Goal: Communication & Community: Connect with others

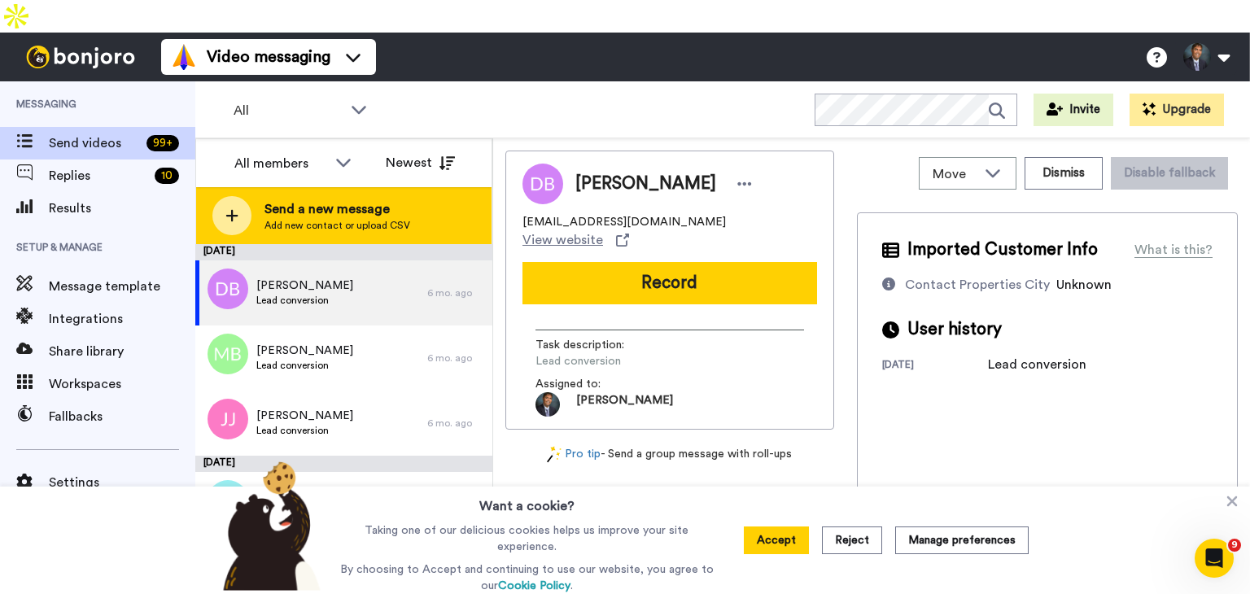
click at [237, 196] on div at bounding box center [231, 215] width 39 height 39
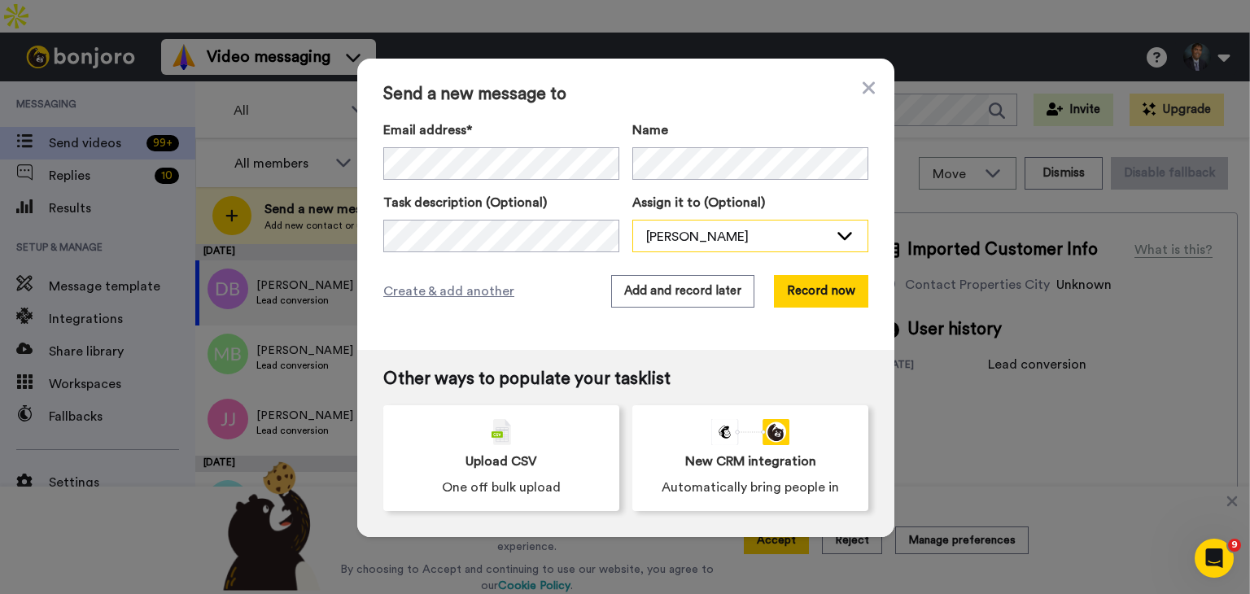
drag, startPoint x: 810, startPoint y: 286, endPoint x: 743, endPoint y: 242, distance: 80.6
click at [743, 242] on div "Send a new message to Email address* Mary Rego <mary@wearebrandcollective.com> …" at bounding box center [625, 204] width 537 height 291
click at [804, 285] on button "Record now" at bounding box center [821, 291] width 94 height 33
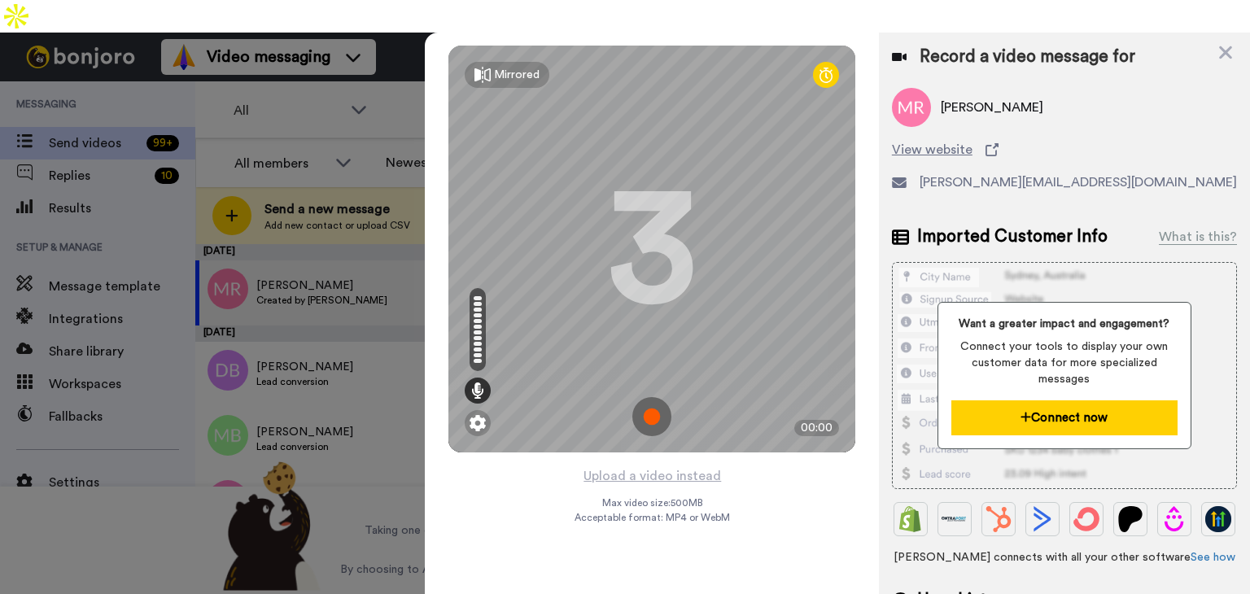
click at [1047, 400] on button "Connect now" at bounding box center [1064, 417] width 226 height 35
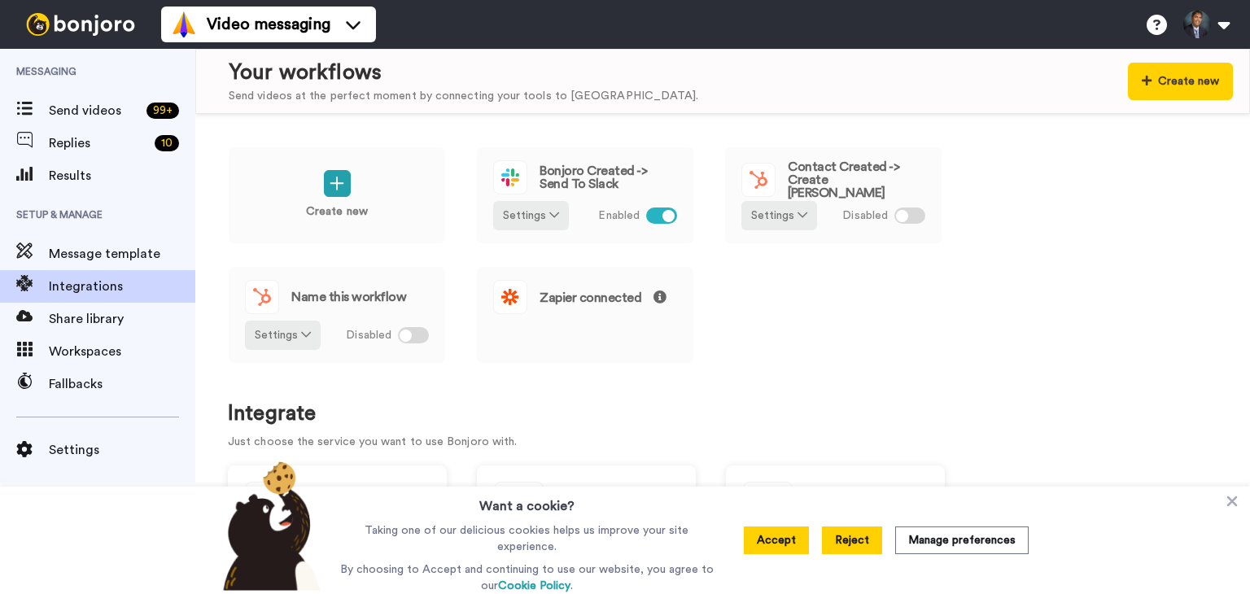
click at [860, 538] on button "Reject" at bounding box center [852, 540] width 60 height 28
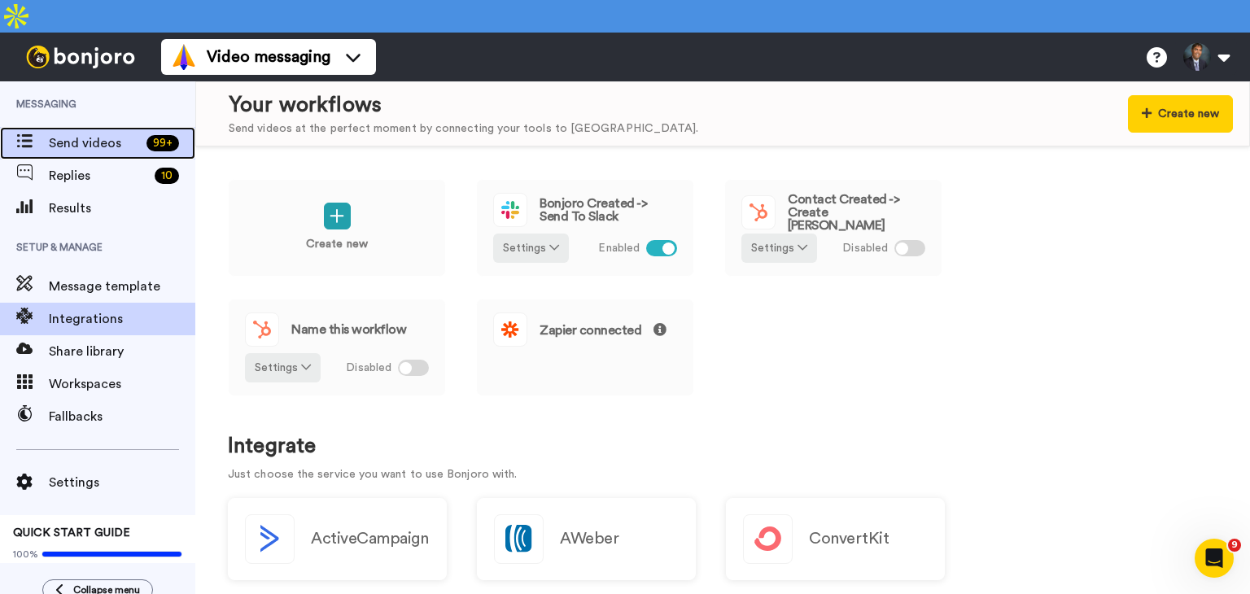
click at [94, 133] on span "Send videos" at bounding box center [94, 143] width 91 height 20
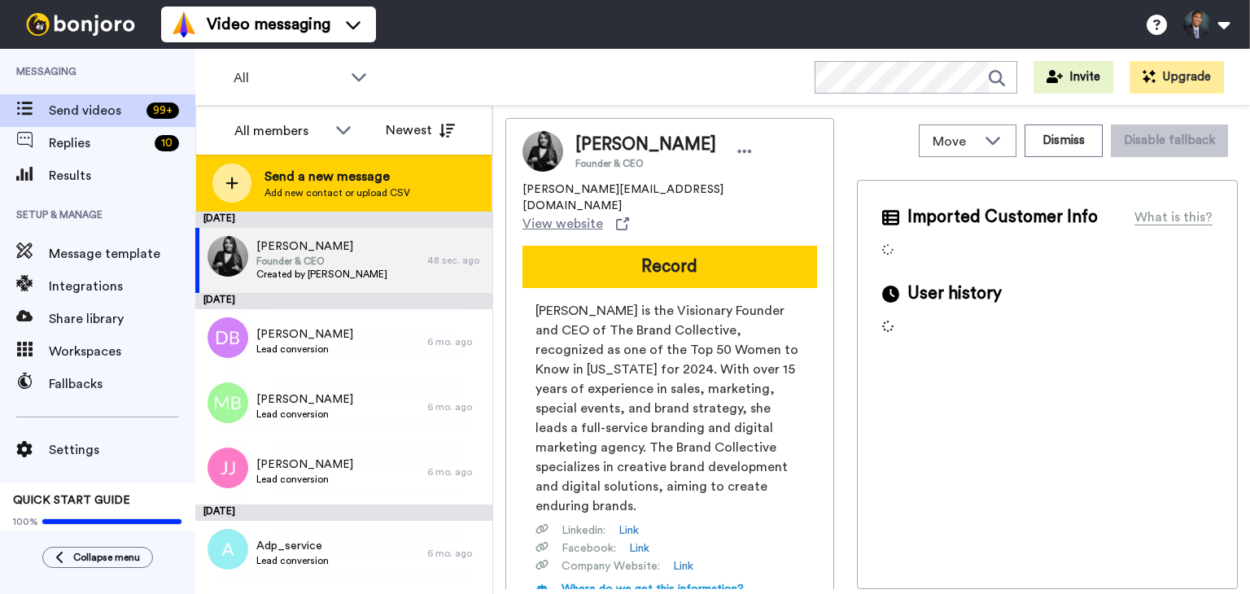
click at [234, 178] on icon at bounding box center [231, 183] width 13 height 15
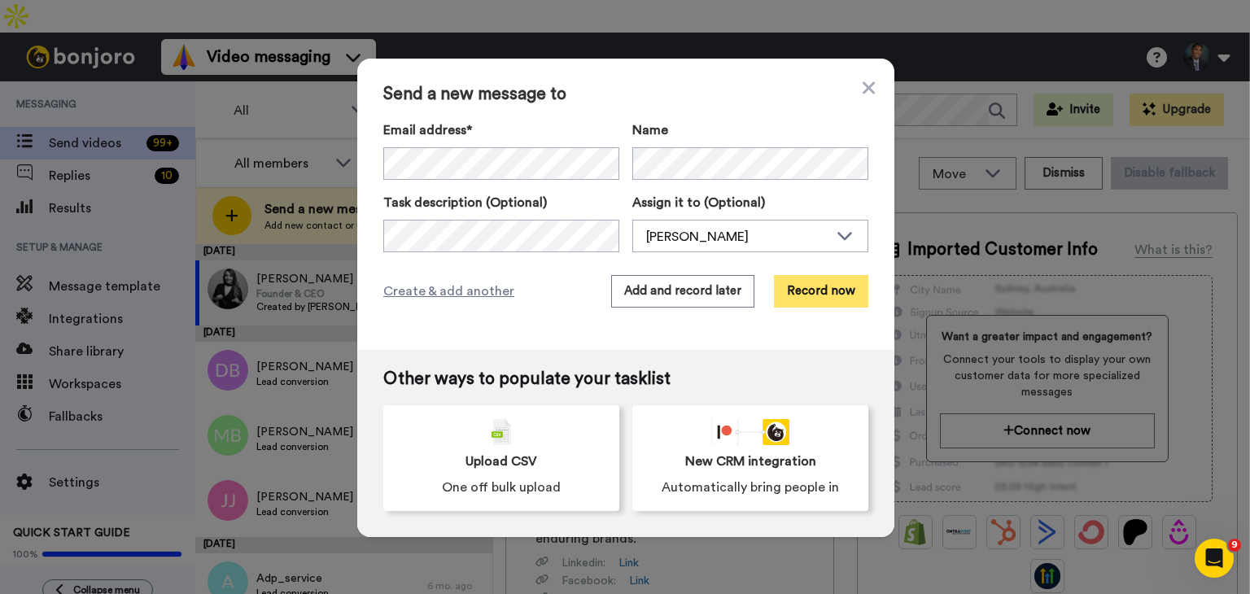
click at [814, 293] on button "Record now" at bounding box center [821, 291] width 94 height 33
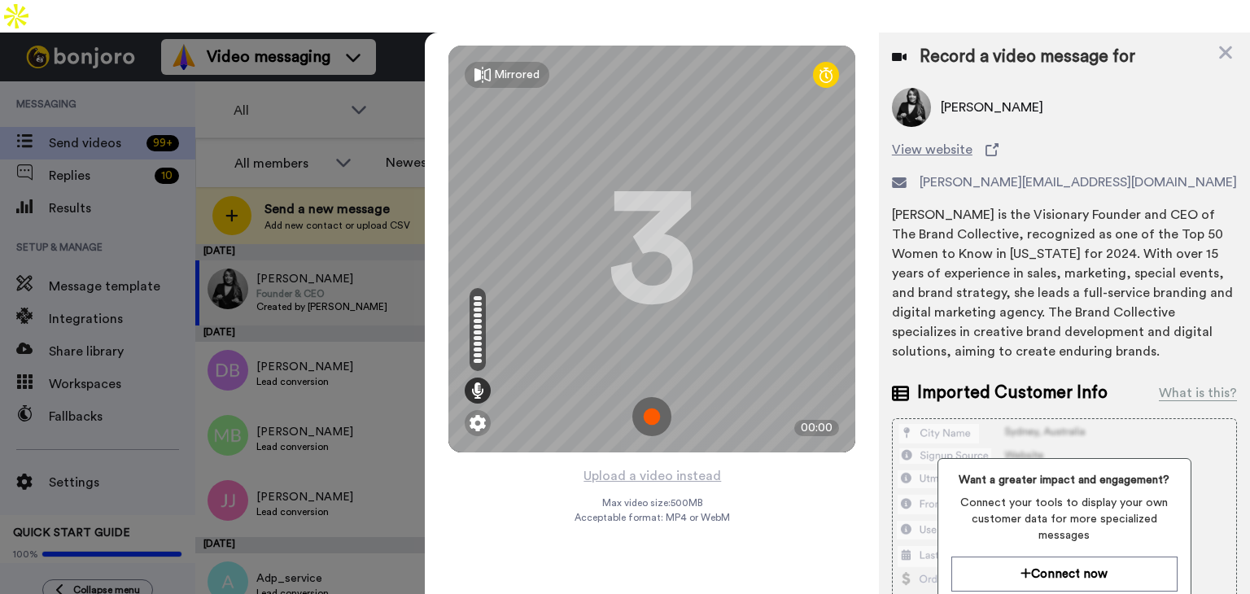
click at [651, 397] on img at bounding box center [651, 416] width 39 height 39
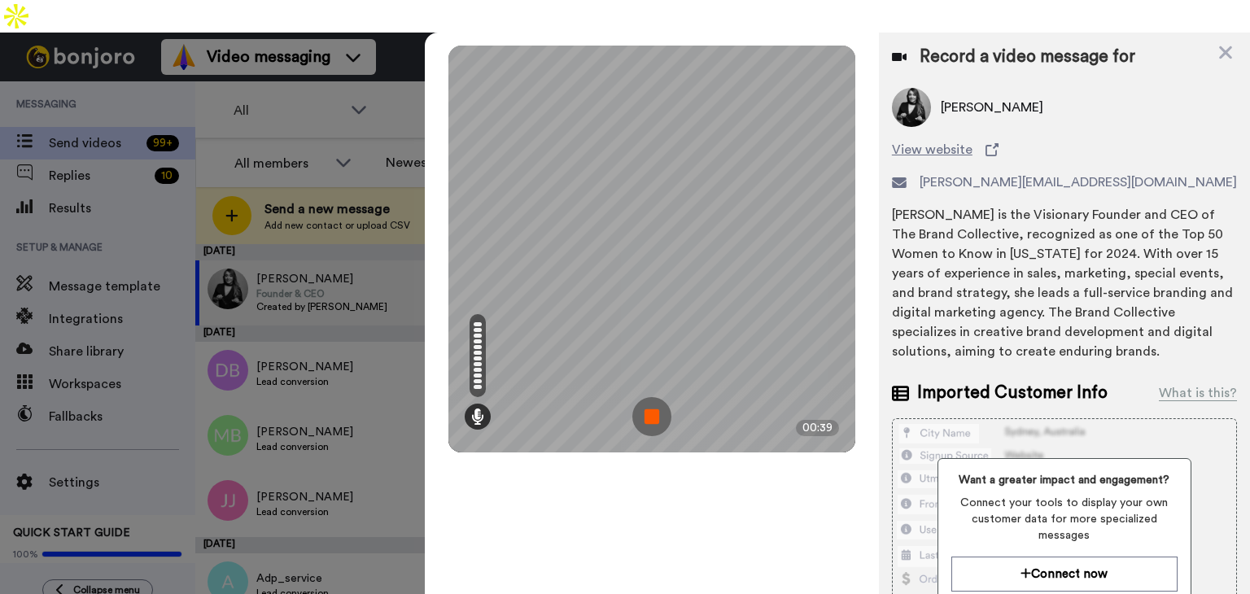
click at [651, 397] on img at bounding box center [651, 416] width 39 height 39
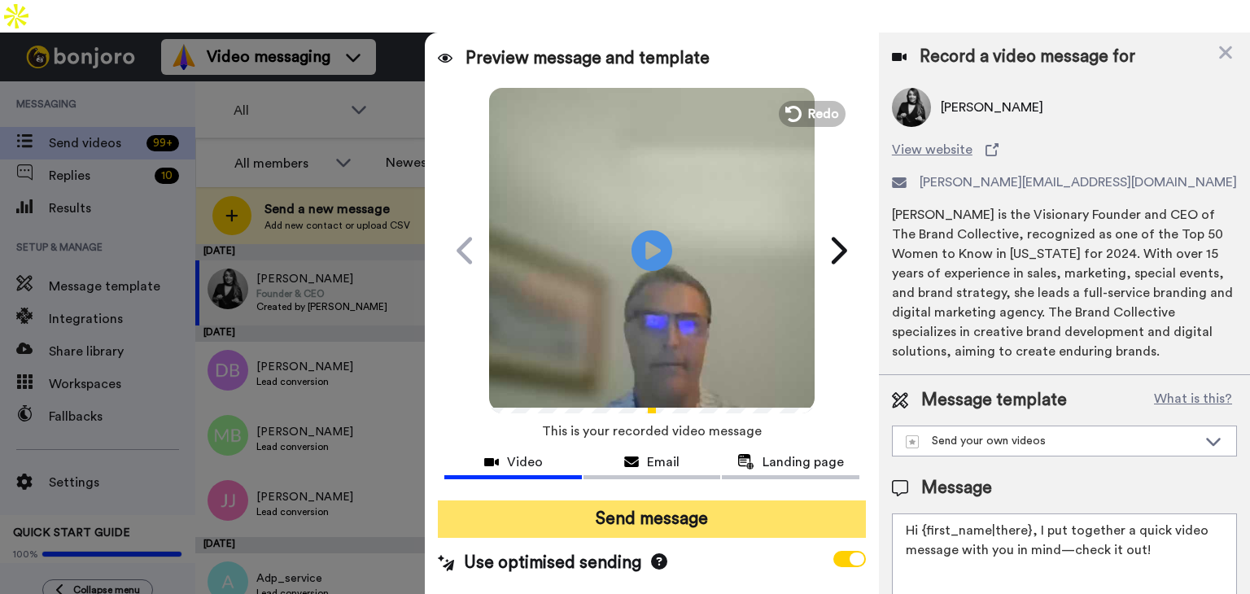
click at [651, 500] on button "Send message" at bounding box center [652, 518] width 428 height 37
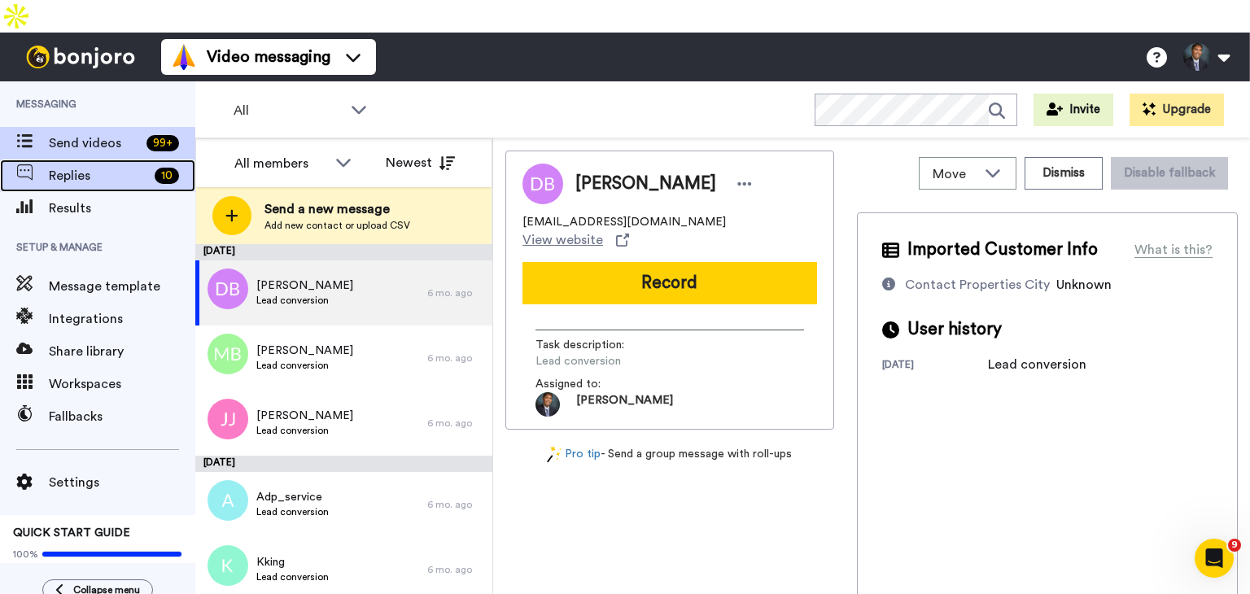
click at [93, 166] on span "Replies" at bounding box center [98, 176] width 99 height 20
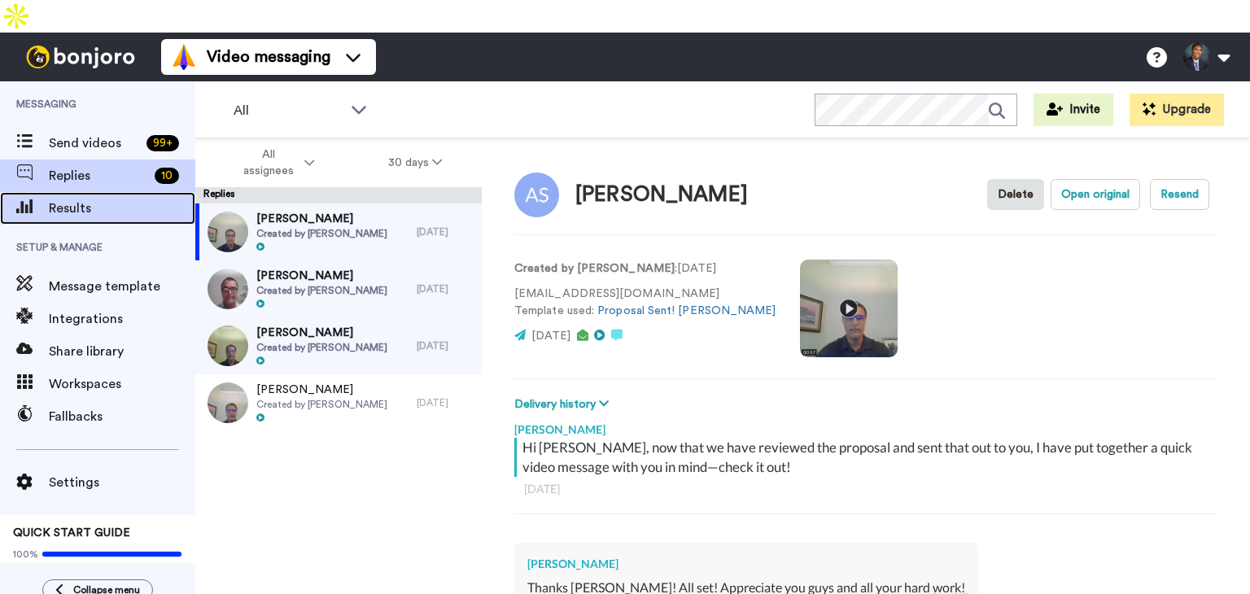
click at [78, 199] on span "Results" at bounding box center [122, 209] width 146 height 20
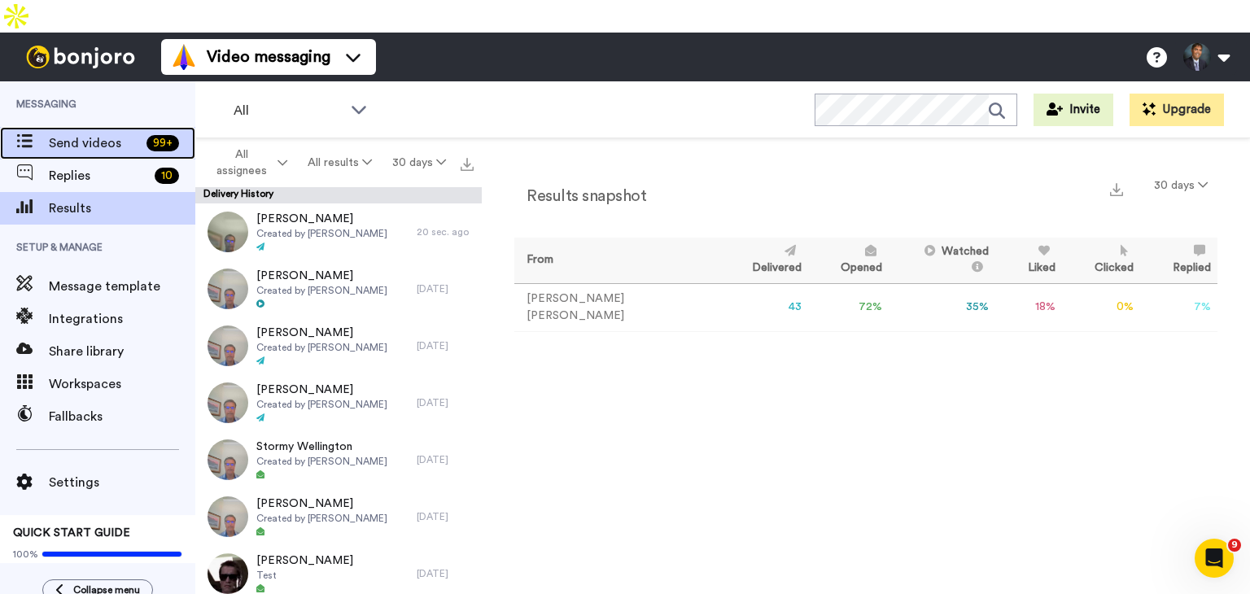
click at [81, 133] on span "Send videos" at bounding box center [94, 143] width 91 height 20
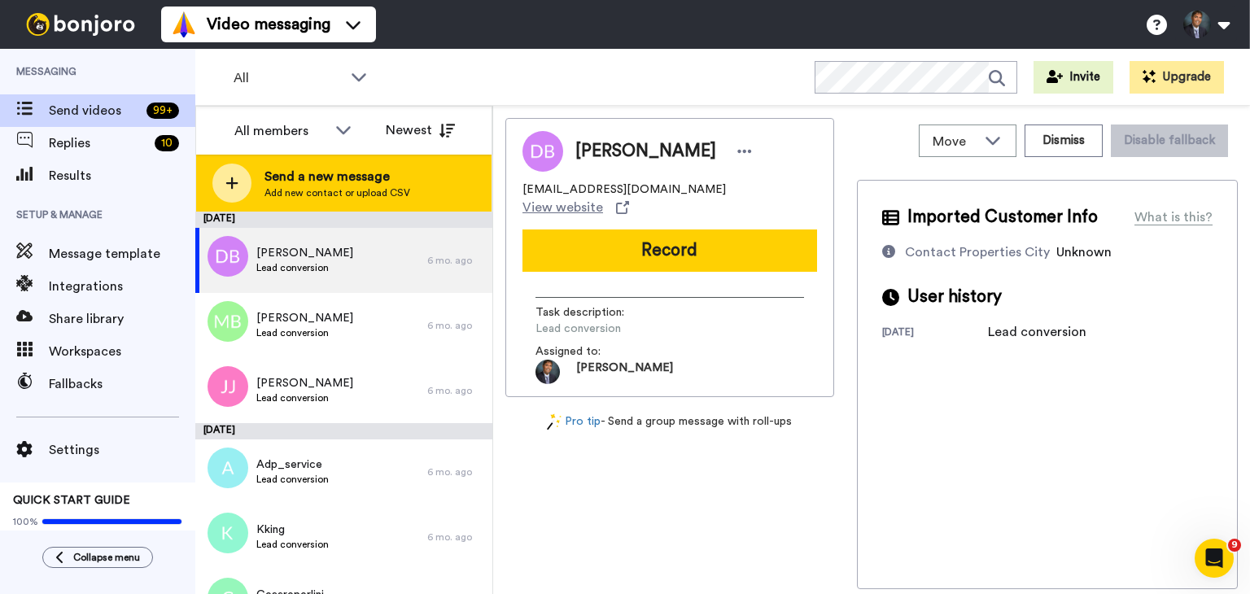
click at [223, 183] on div at bounding box center [231, 183] width 39 height 39
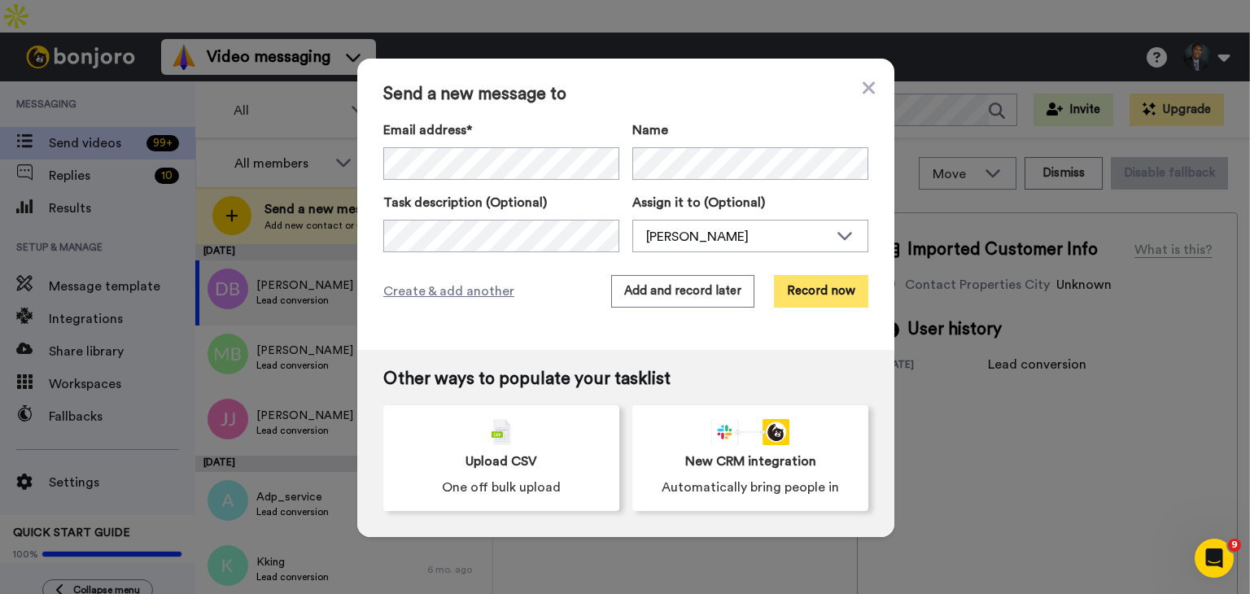
click at [796, 290] on button "Record now" at bounding box center [821, 291] width 94 height 33
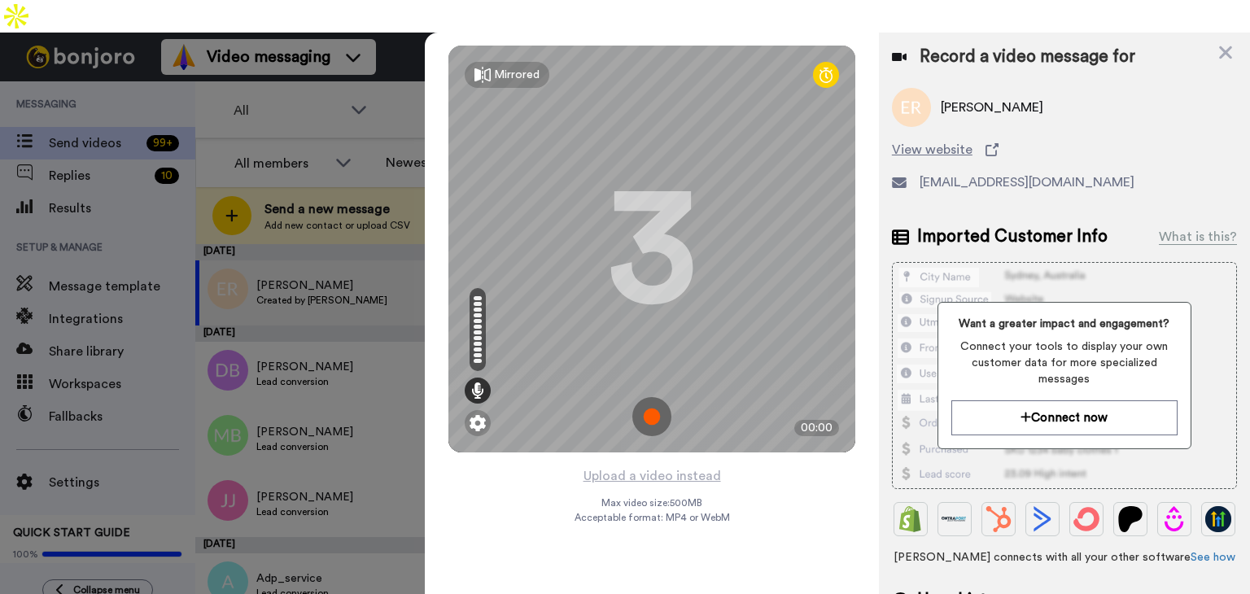
click at [652, 397] on img at bounding box center [651, 416] width 39 height 39
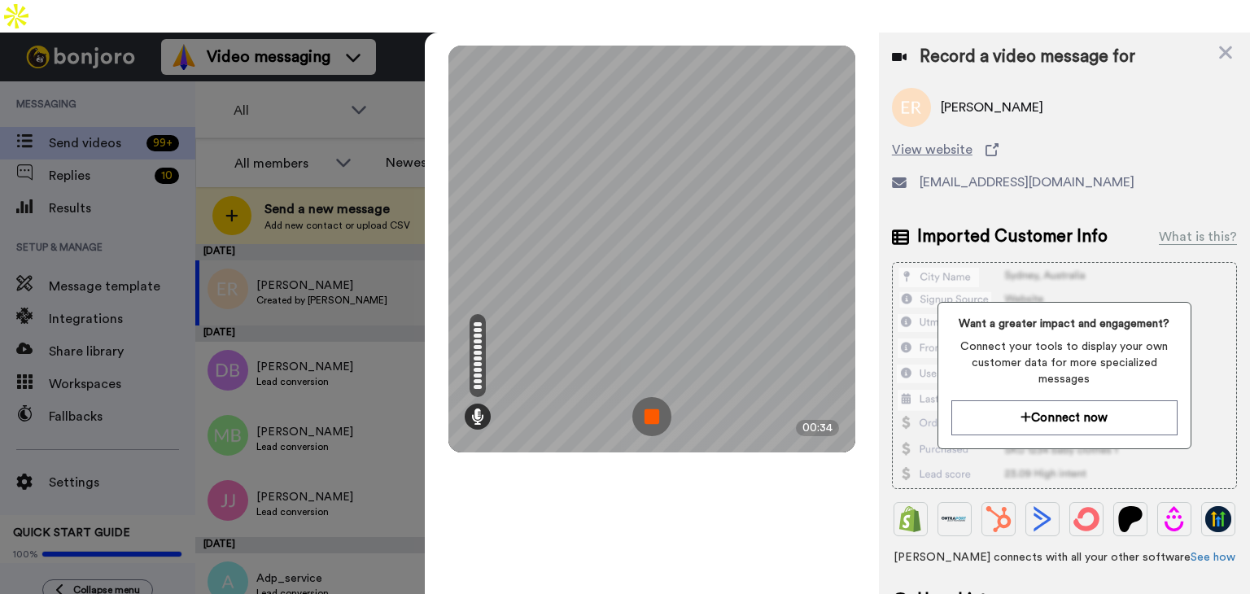
click at [657, 397] on img at bounding box center [651, 416] width 39 height 39
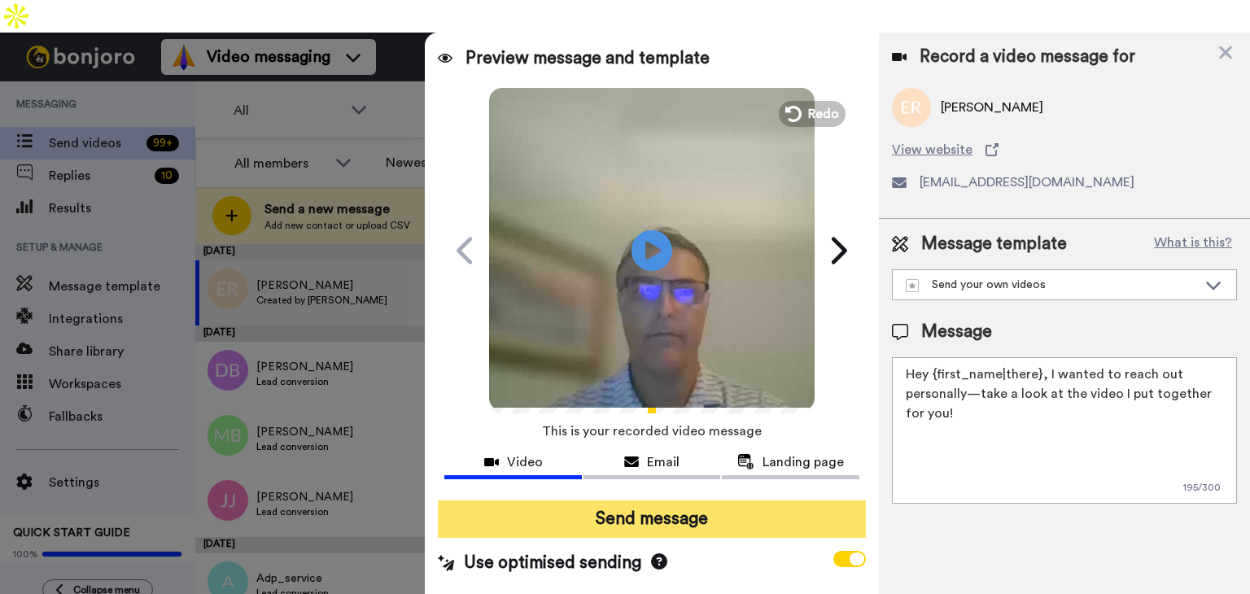
click at [685, 500] on button "Send message" at bounding box center [652, 518] width 428 height 37
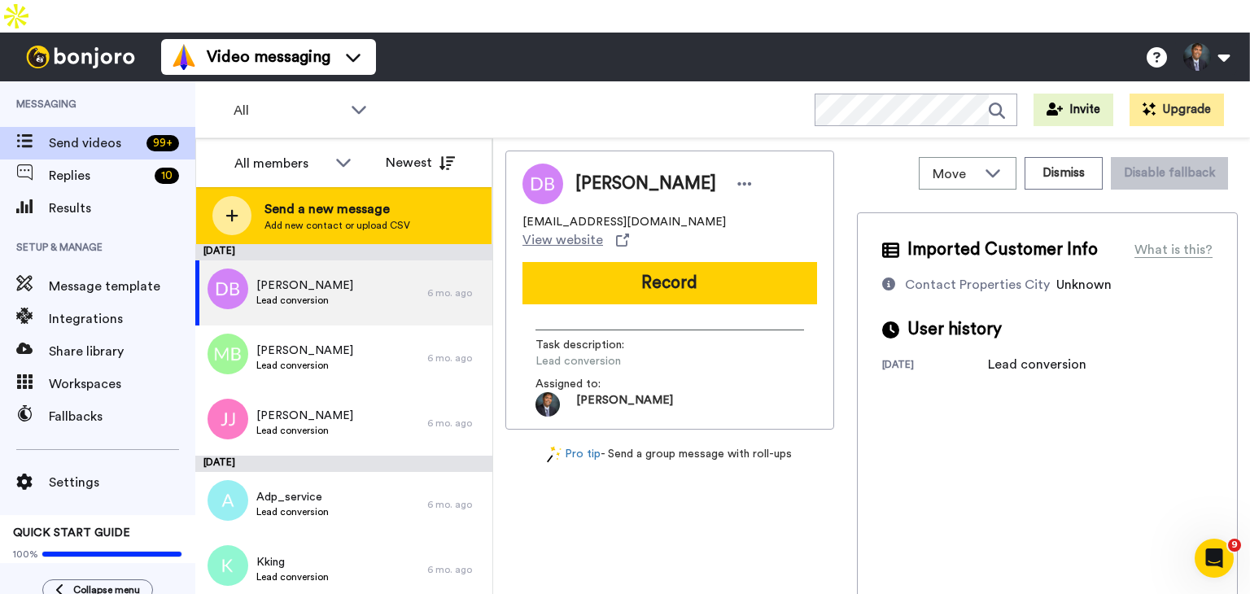
click at [242, 196] on div at bounding box center [231, 215] width 39 height 39
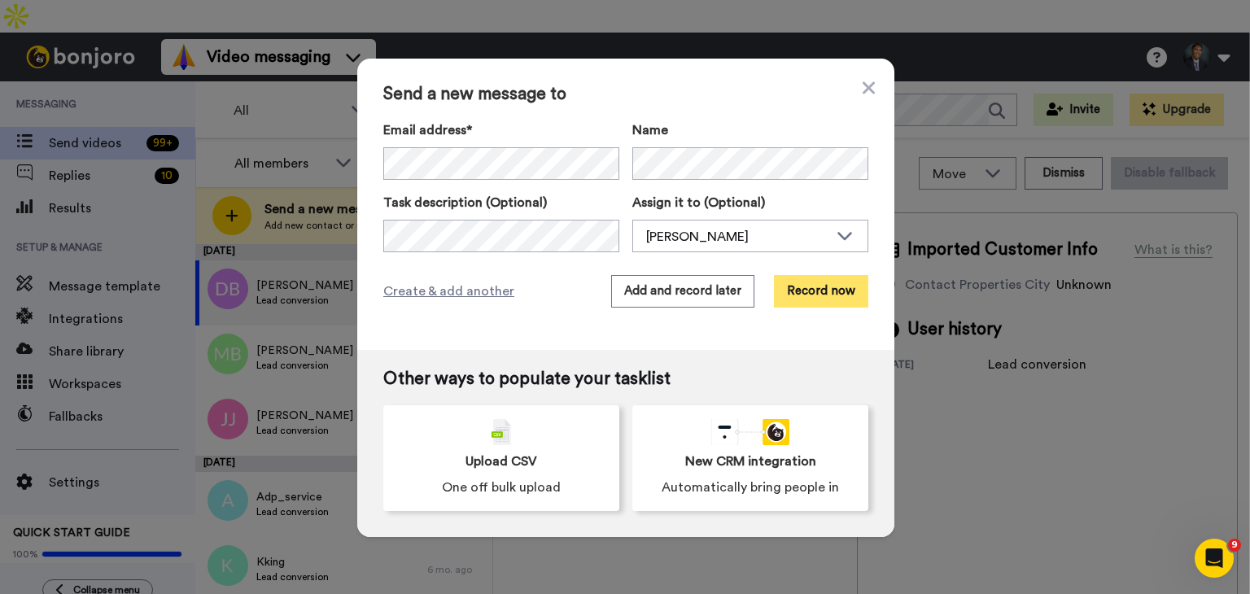
click at [812, 300] on button "Record now" at bounding box center [821, 291] width 94 height 33
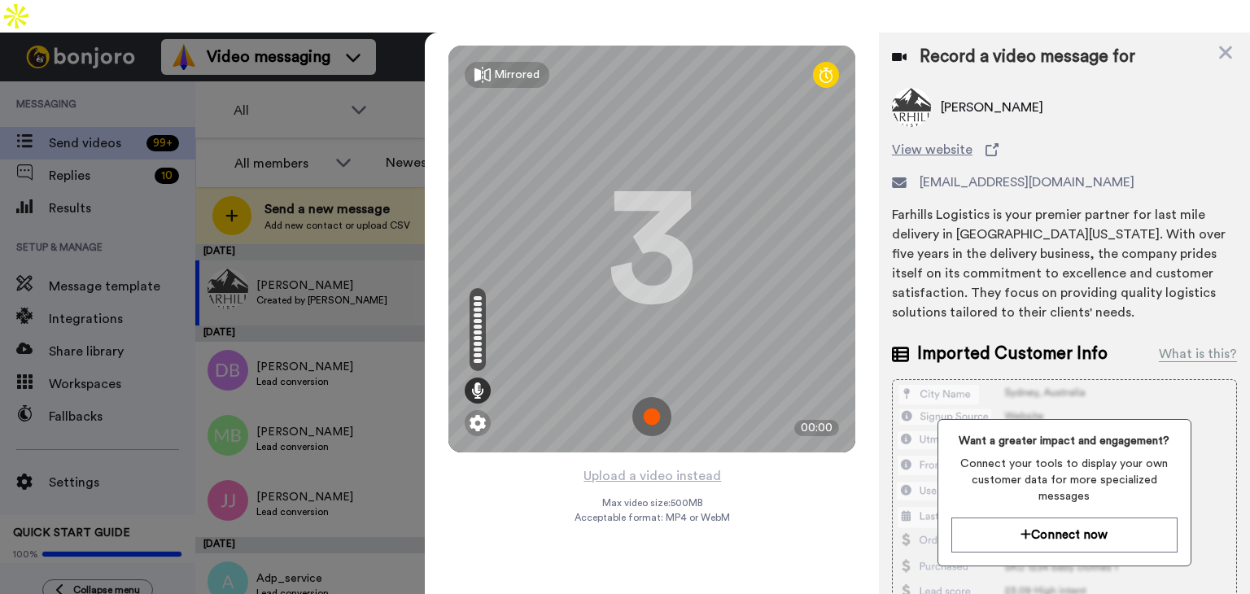
click at [648, 397] on img at bounding box center [651, 416] width 39 height 39
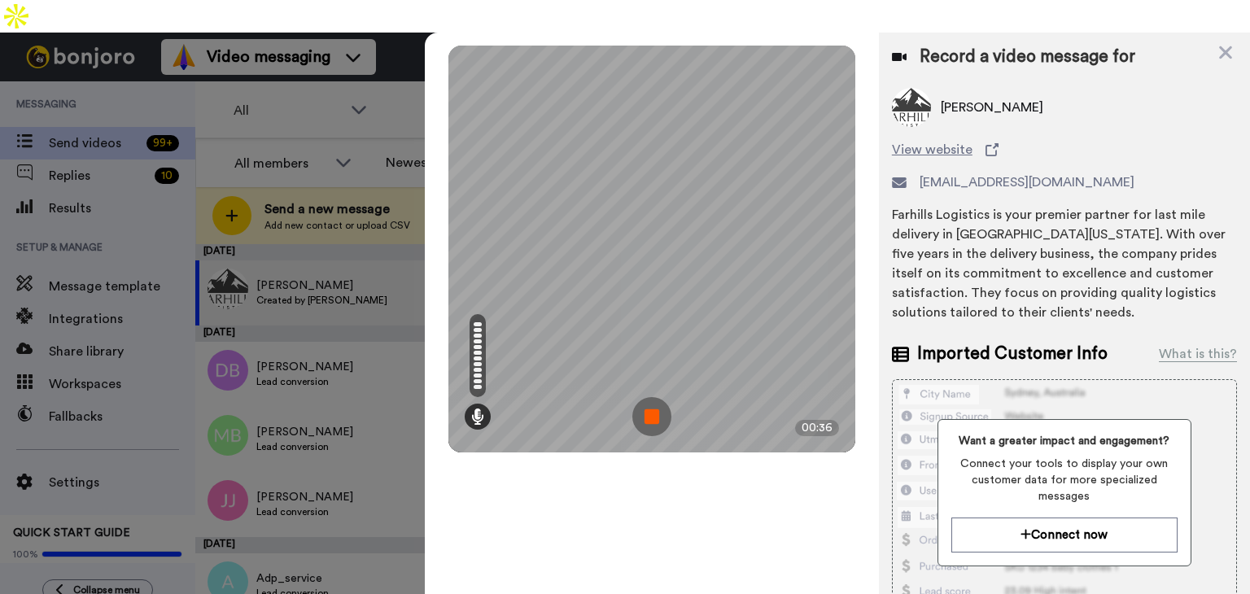
click at [655, 397] on img at bounding box center [651, 416] width 39 height 39
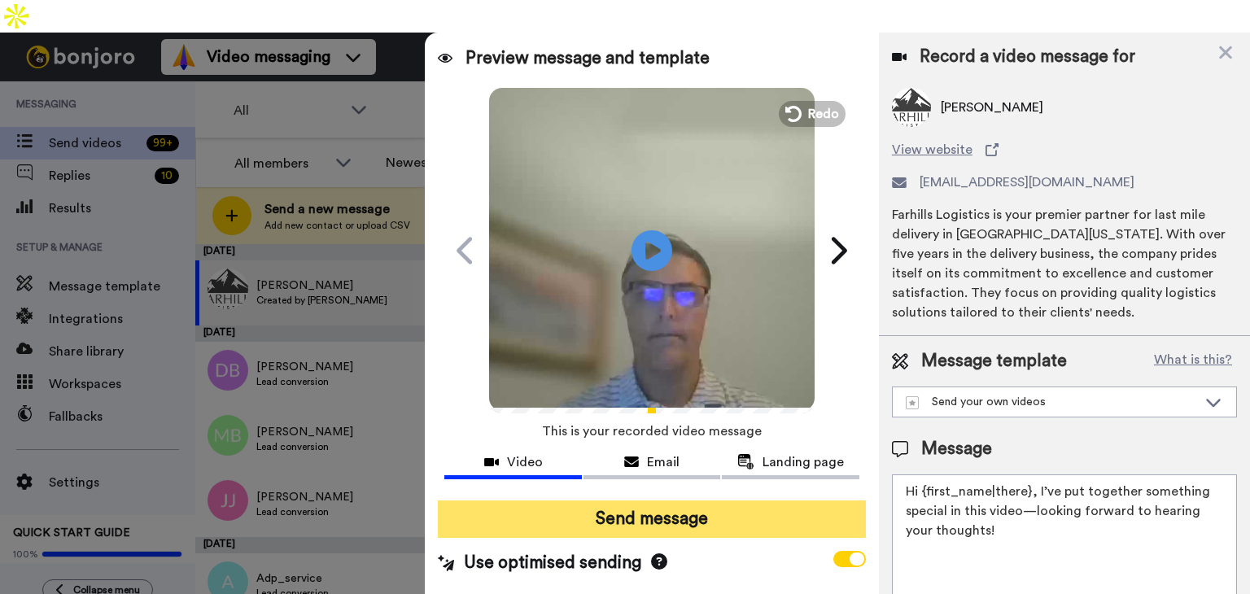
click at [705, 500] on button "Send message" at bounding box center [652, 518] width 428 height 37
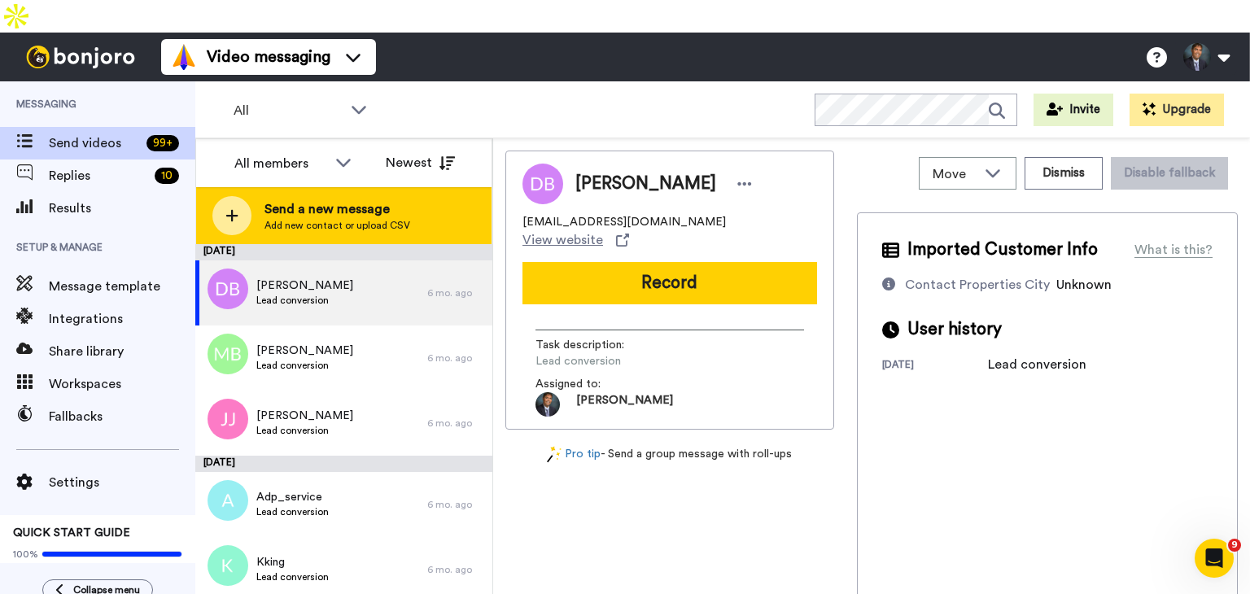
click at [273, 199] on span "Send a new message" at bounding box center [337, 209] width 146 height 20
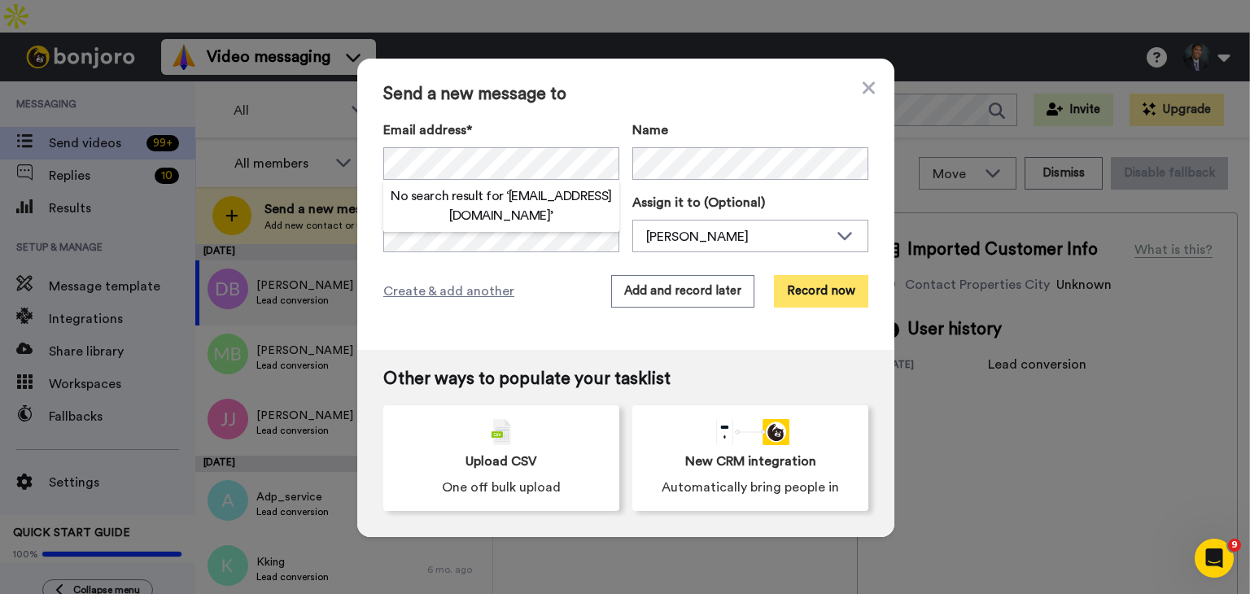
click at [805, 285] on button "Record now" at bounding box center [821, 291] width 94 height 33
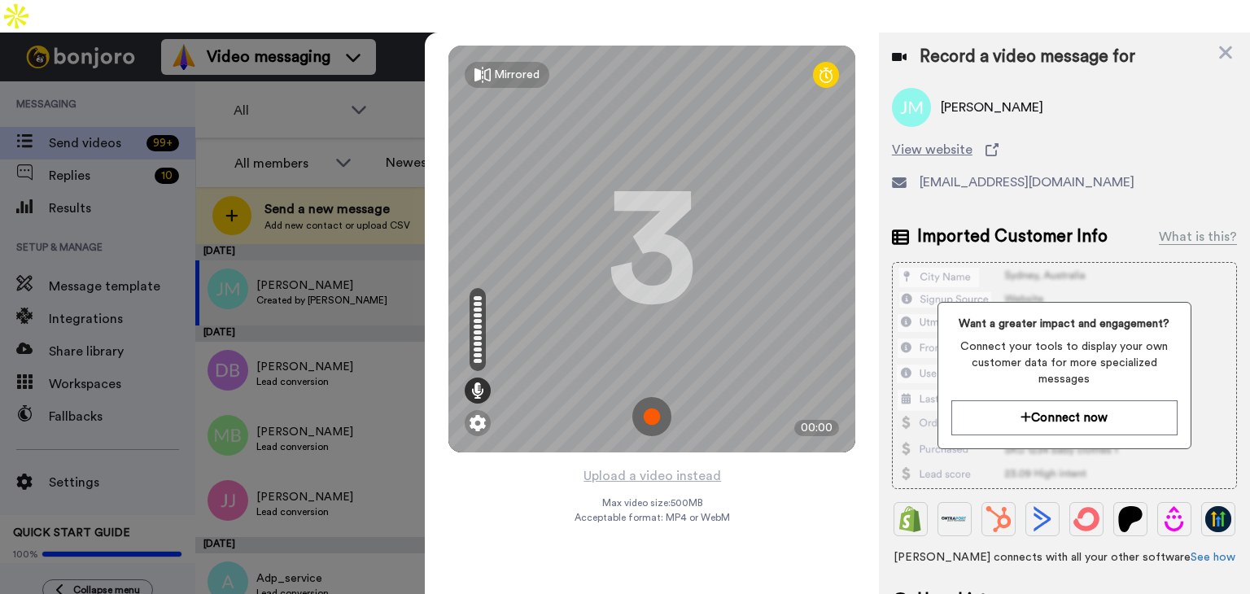
click at [643, 397] on img at bounding box center [651, 416] width 39 height 39
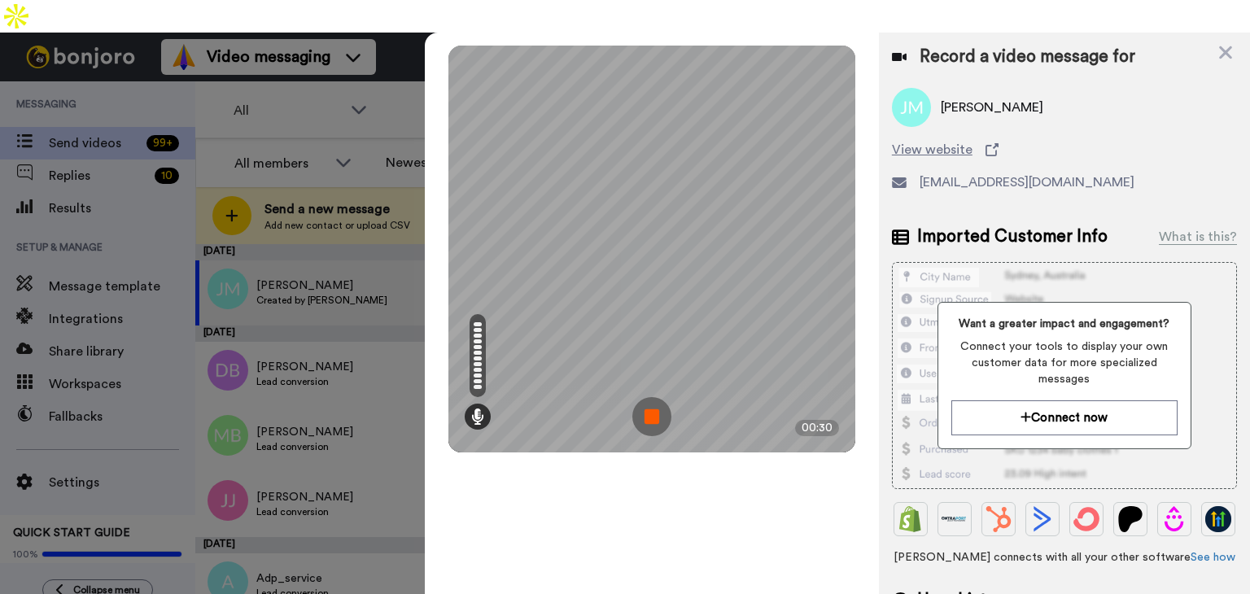
click at [654, 397] on img at bounding box center [651, 416] width 39 height 39
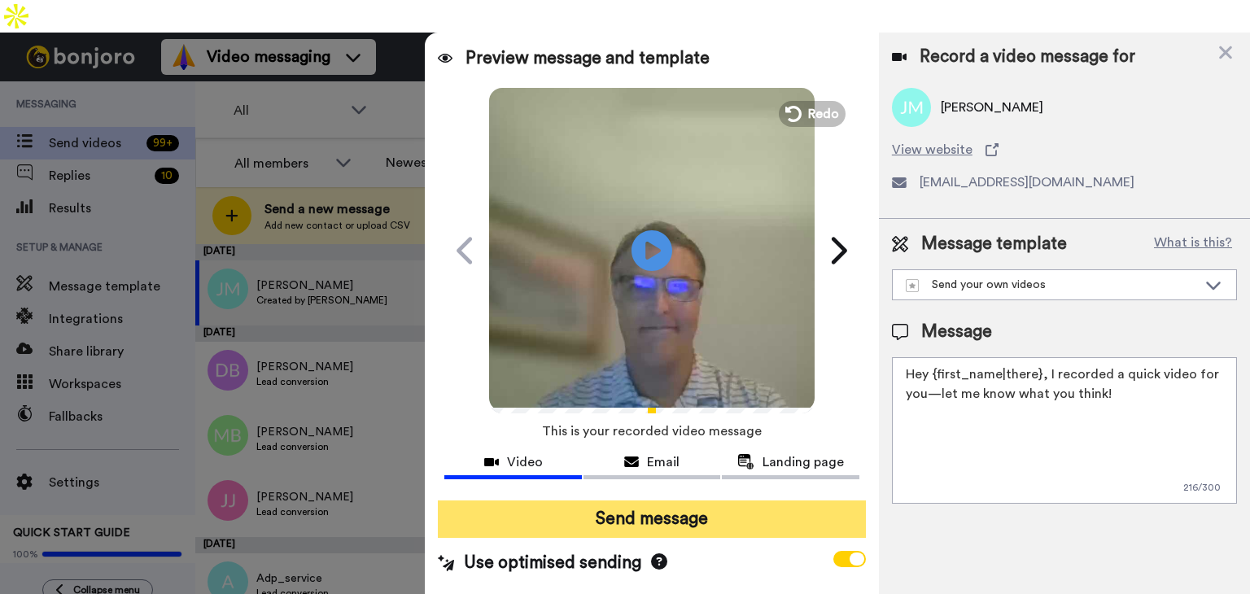
click at [662, 500] on button "Send message" at bounding box center [652, 518] width 428 height 37
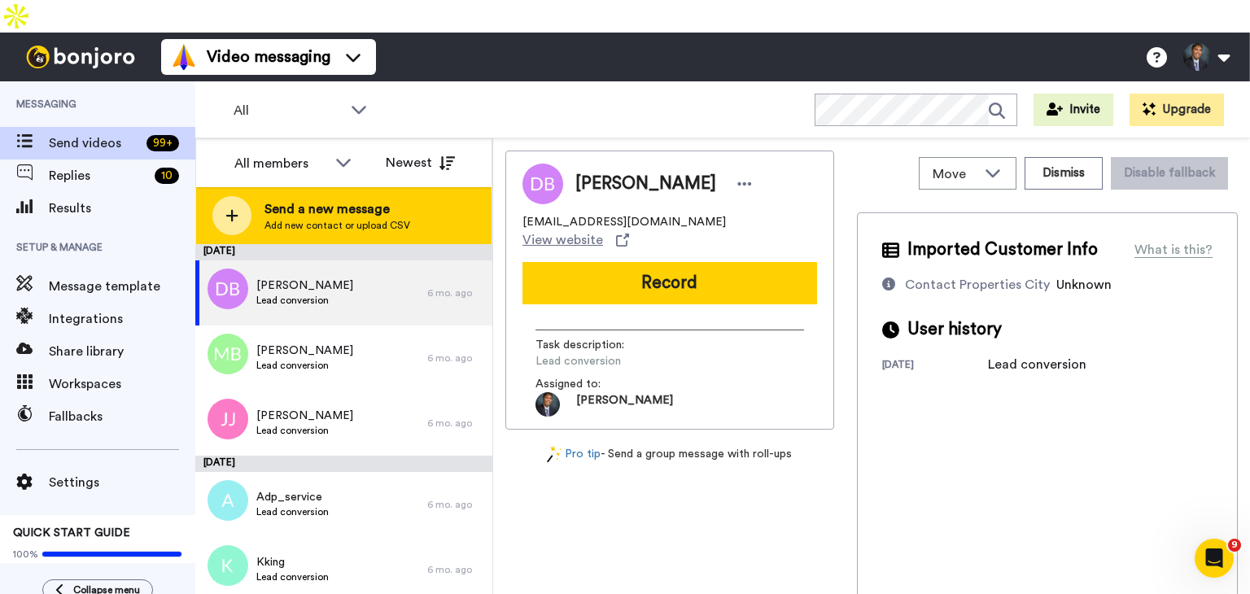
click at [238, 196] on div at bounding box center [231, 215] width 39 height 39
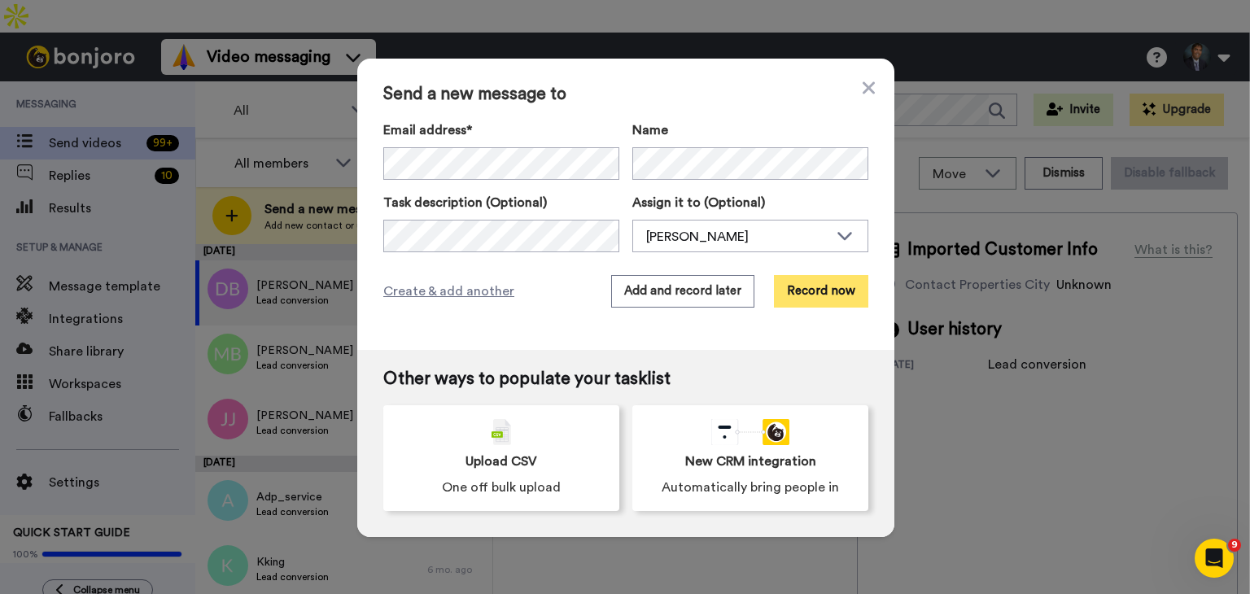
click at [800, 283] on button "Record now" at bounding box center [821, 291] width 94 height 33
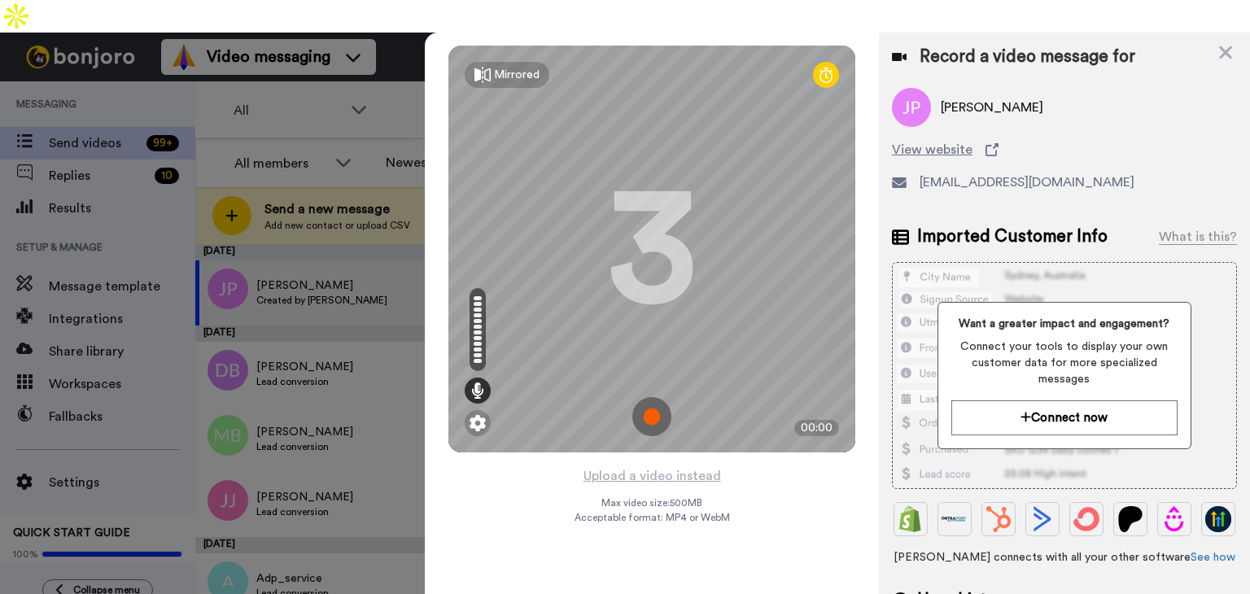
click at [652, 397] on img at bounding box center [651, 416] width 39 height 39
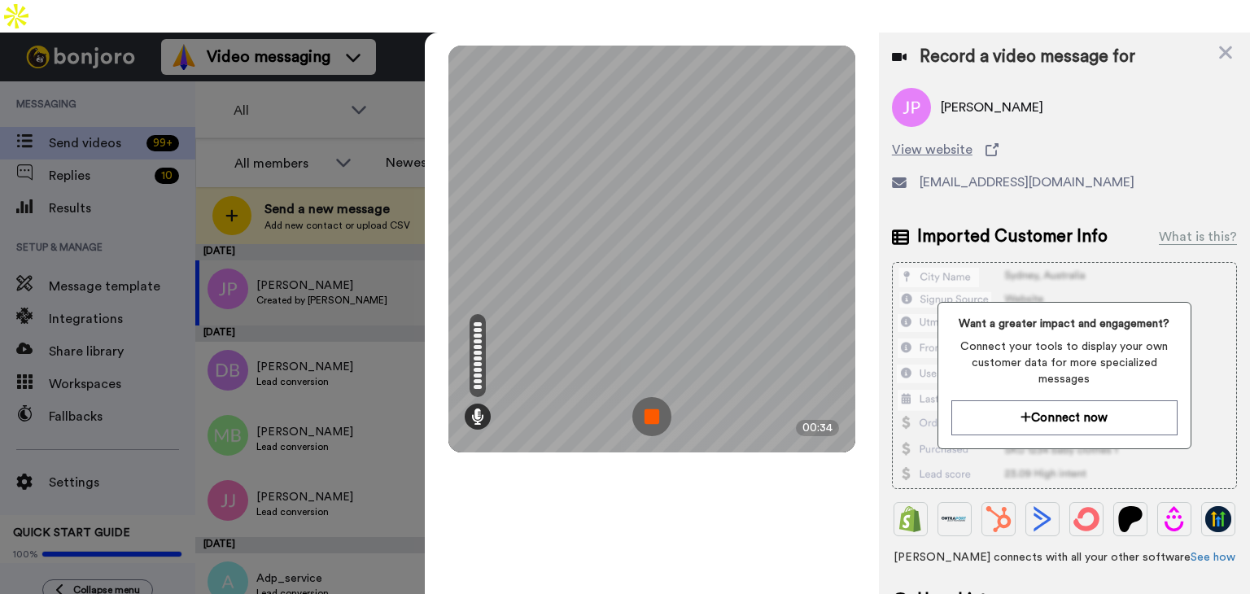
click at [654, 397] on img at bounding box center [651, 416] width 39 height 39
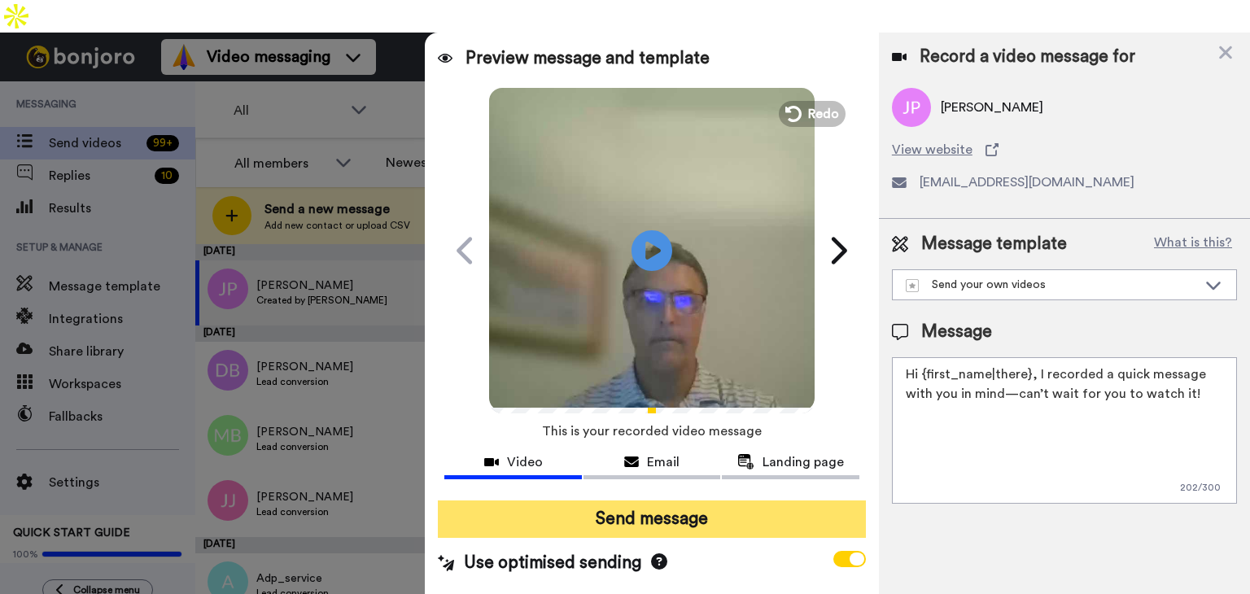
click at [717, 500] on button "Send message" at bounding box center [652, 518] width 428 height 37
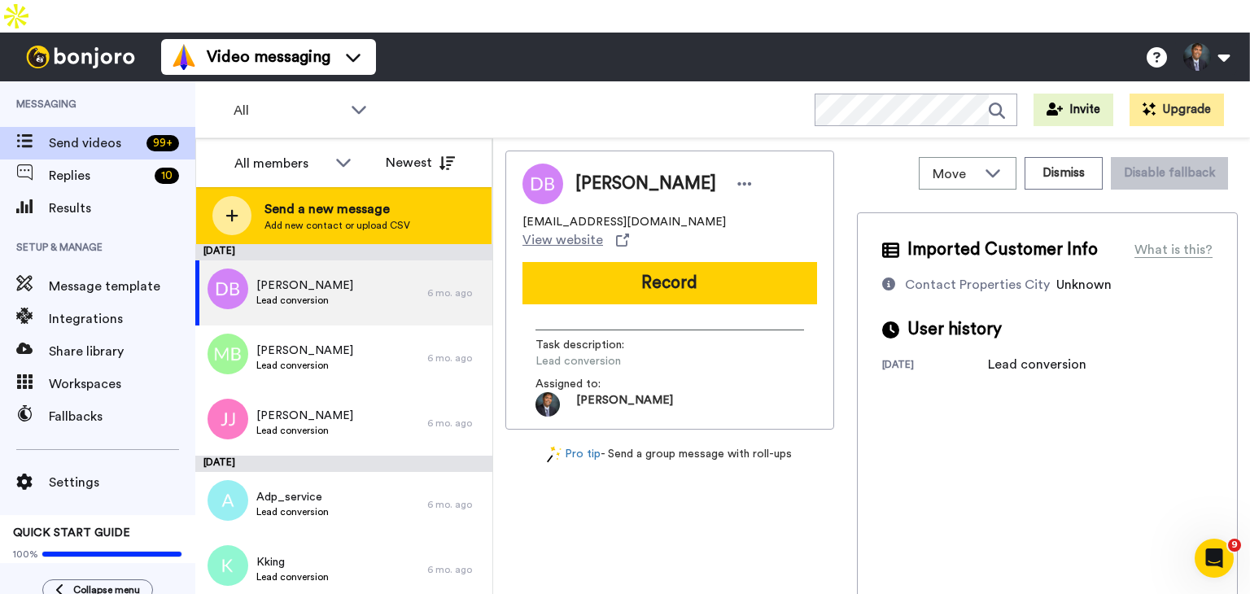
click at [231, 208] on icon at bounding box center [231, 215] width 13 height 15
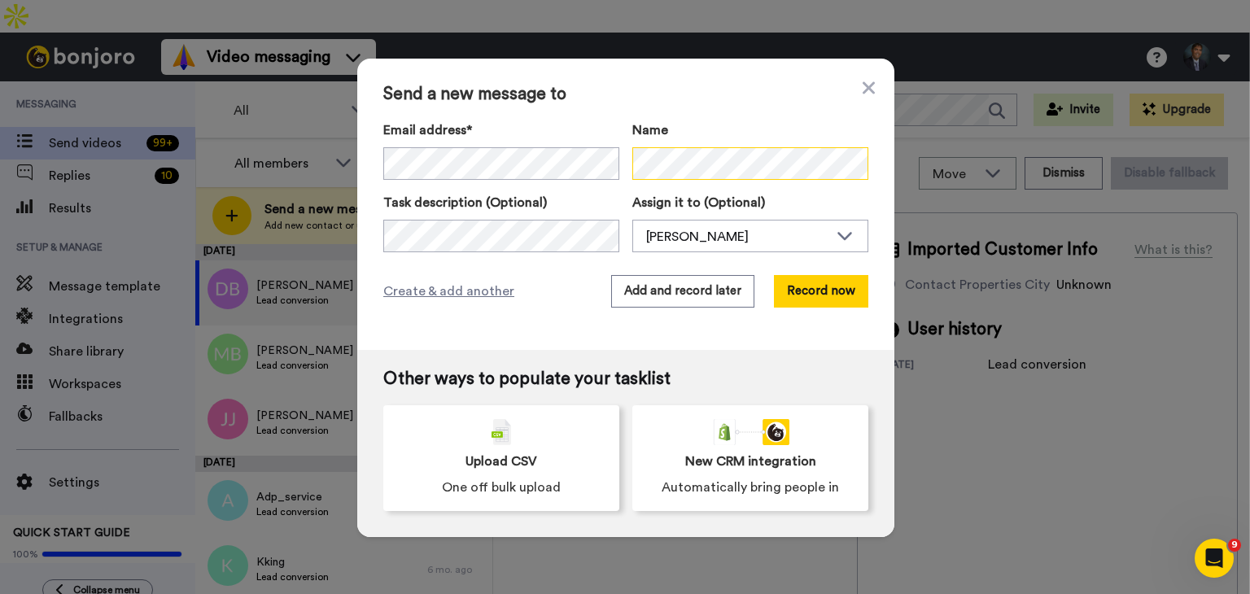
click at [590, 144] on div "Email address* No search result for ‘ sroberts@volunteercare.org ’ Name" at bounding box center [625, 149] width 485 height 59
click at [794, 291] on button "Record now" at bounding box center [821, 291] width 94 height 33
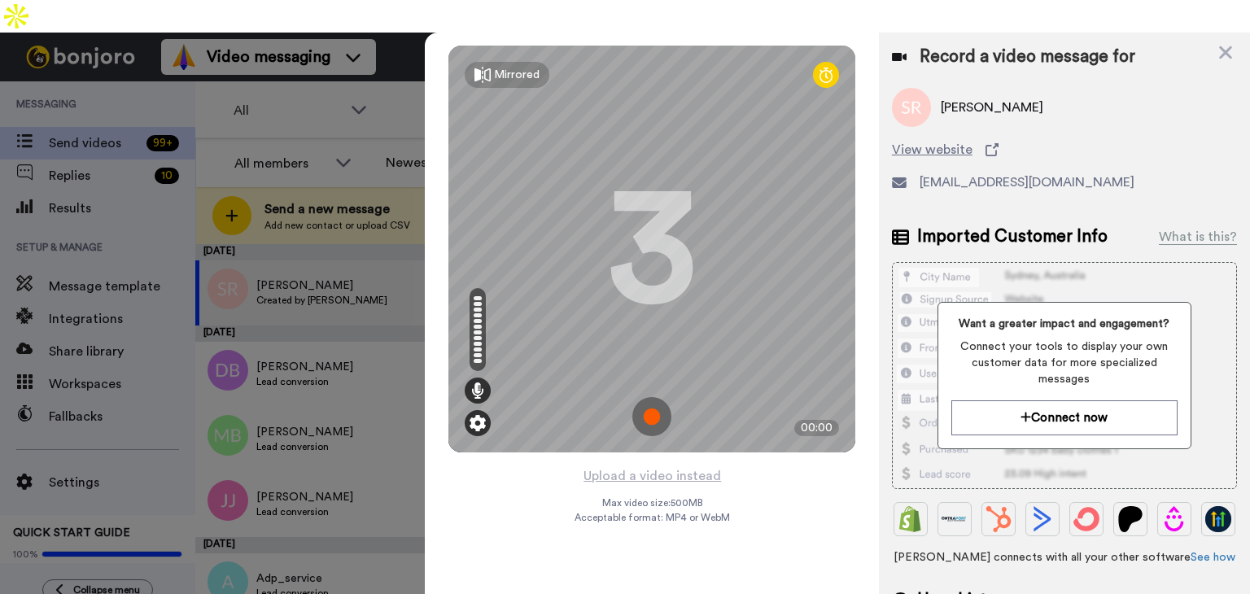
click at [478, 415] on img at bounding box center [477, 423] width 16 height 16
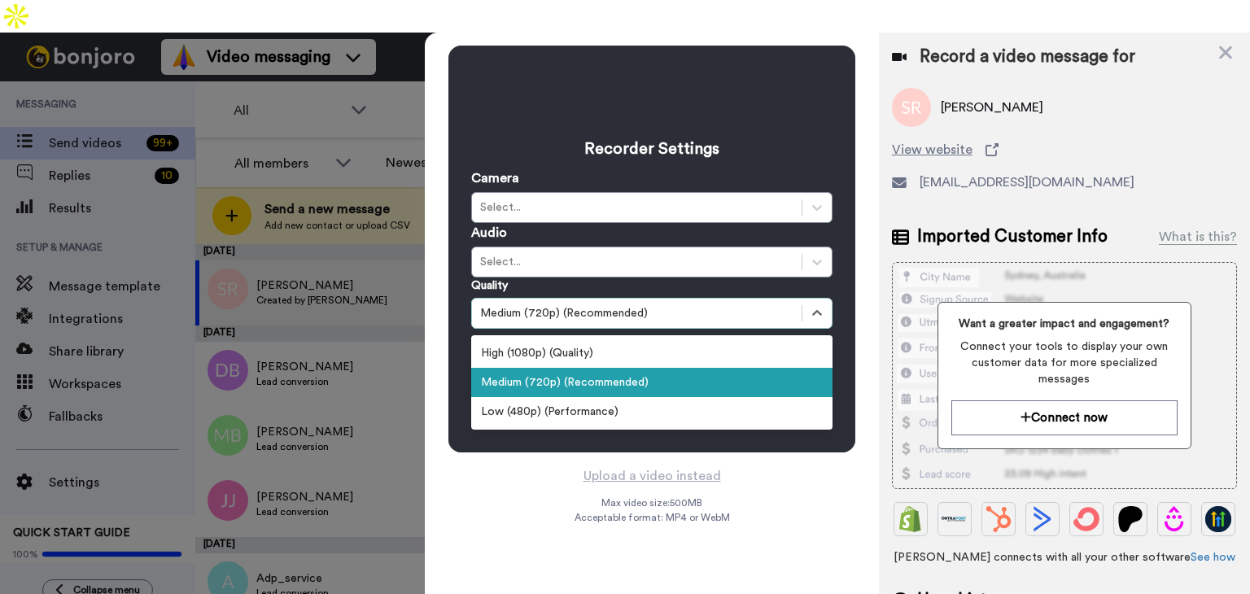
click at [549, 305] on div "Medium (720p) (Recommended)" at bounding box center [636, 313] width 313 height 16
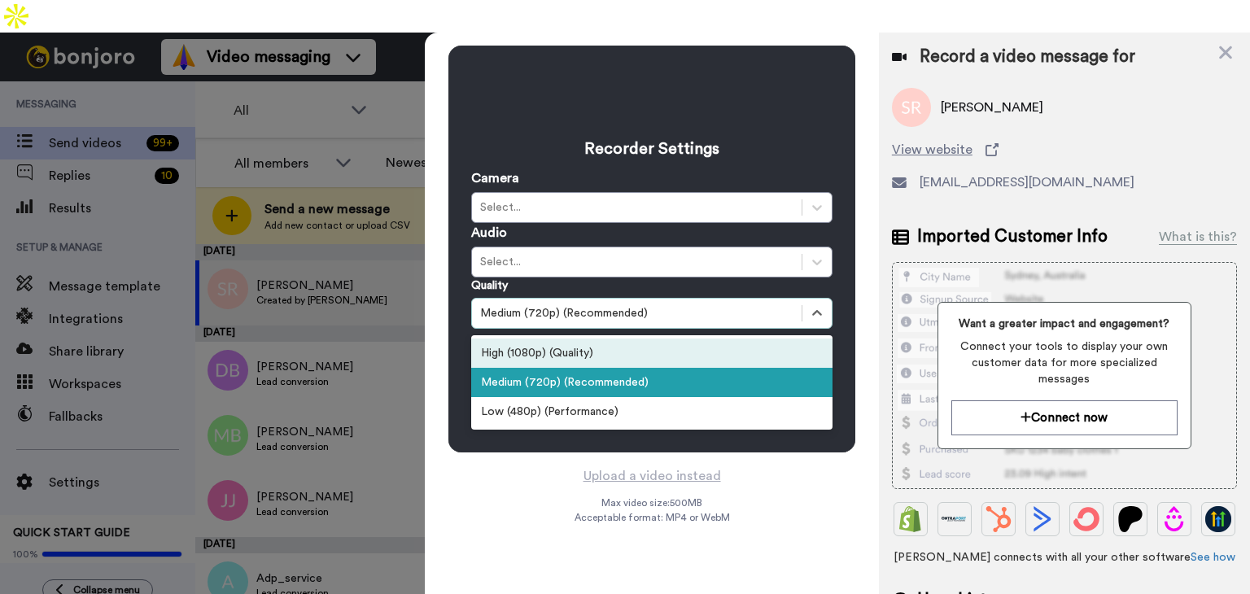
click at [555, 338] on div "High (1080p) (Quality)" at bounding box center [651, 352] width 361 height 29
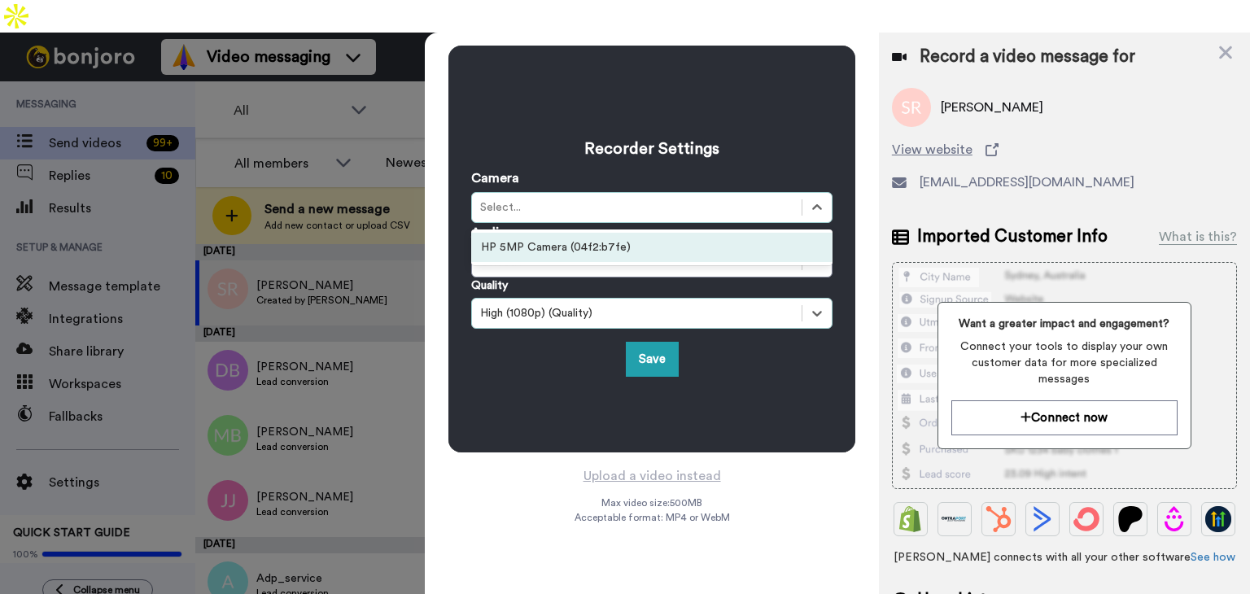
click at [542, 199] on div "Select..." at bounding box center [636, 207] width 313 height 16
click at [555, 233] on div "HP 5MP Camera (04f2:b7fe)" at bounding box center [651, 247] width 361 height 29
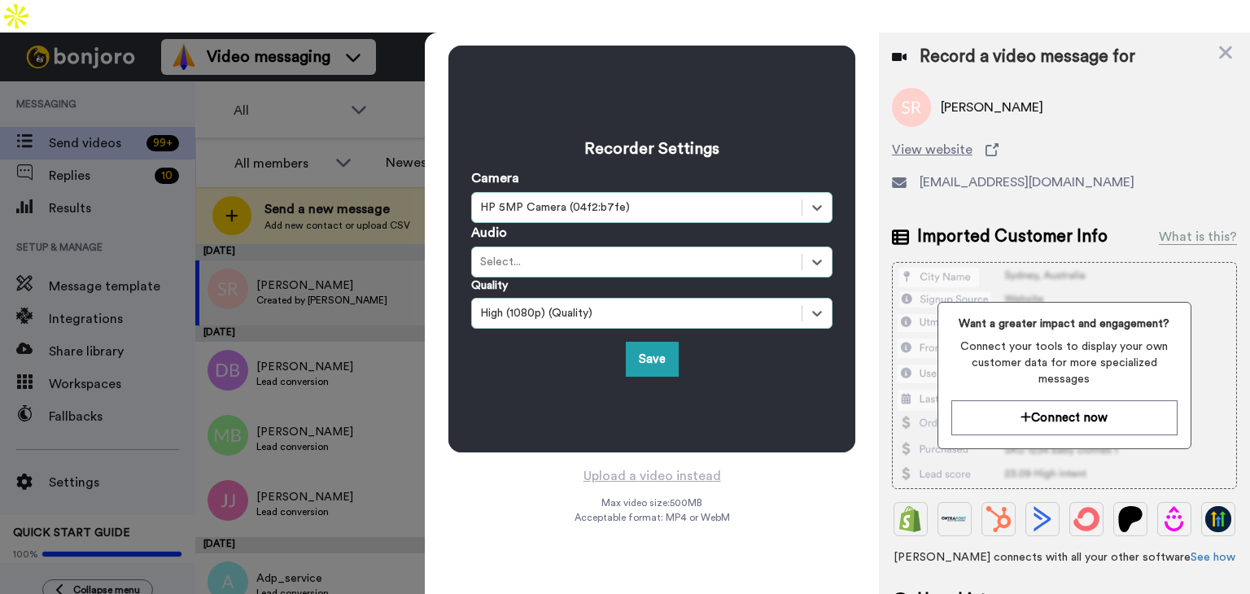
click at [537, 254] on div "Select..." at bounding box center [636, 262] width 313 height 16
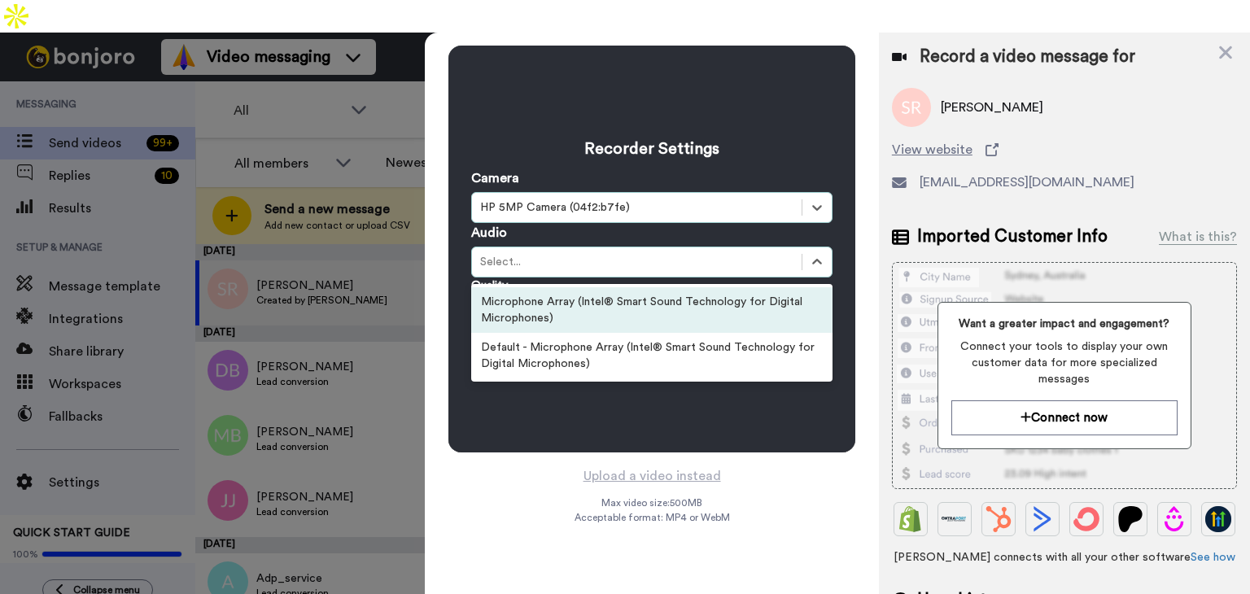
click at [537, 254] on div "Select..." at bounding box center [636, 262] width 313 height 16
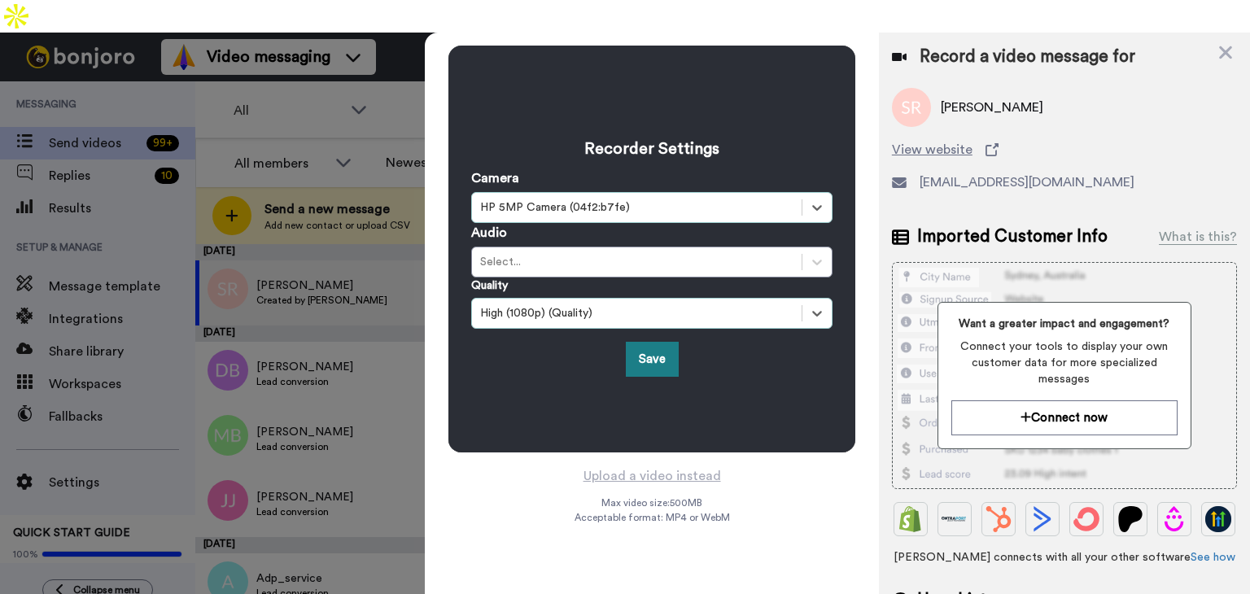
click at [647, 342] on button "Save" at bounding box center [652, 359] width 53 height 35
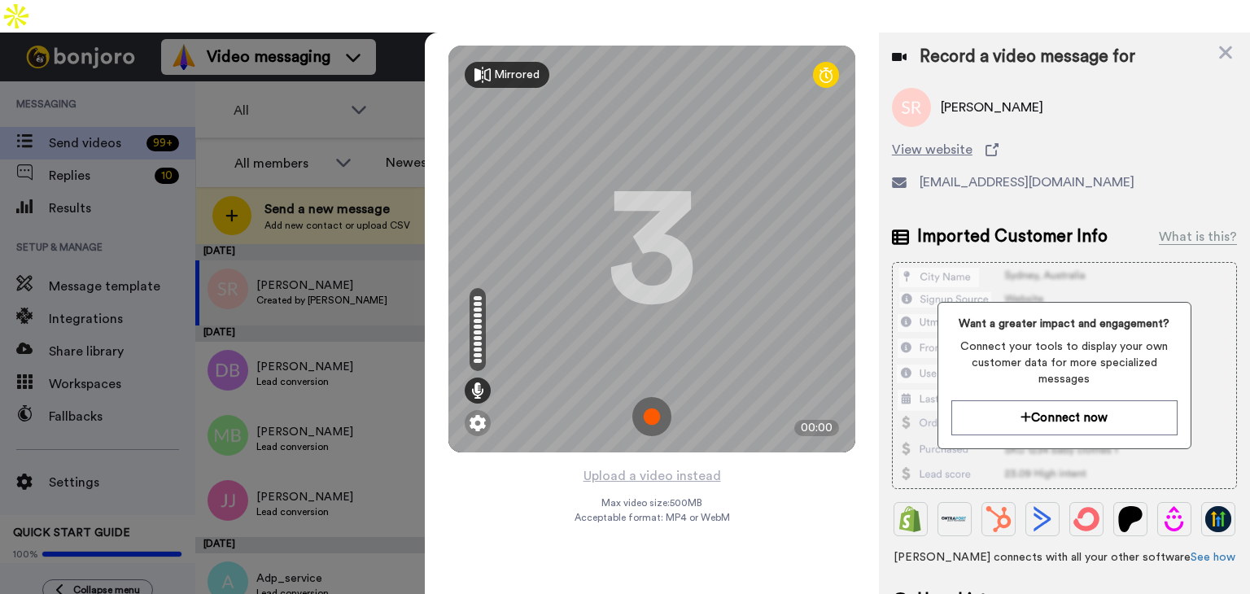
click at [491, 62] on div "Mirrored" at bounding box center [507, 75] width 85 height 26
click at [491, 62] on div "Mirror" at bounding box center [501, 75] width 72 height 26
click at [491, 62] on div "Mirrored" at bounding box center [507, 75] width 85 height 26
click at [491, 62] on div "Mirror" at bounding box center [501, 75] width 72 height 26
click at [647, 397] on img at bounding box center [651, 416] width 39 height 39
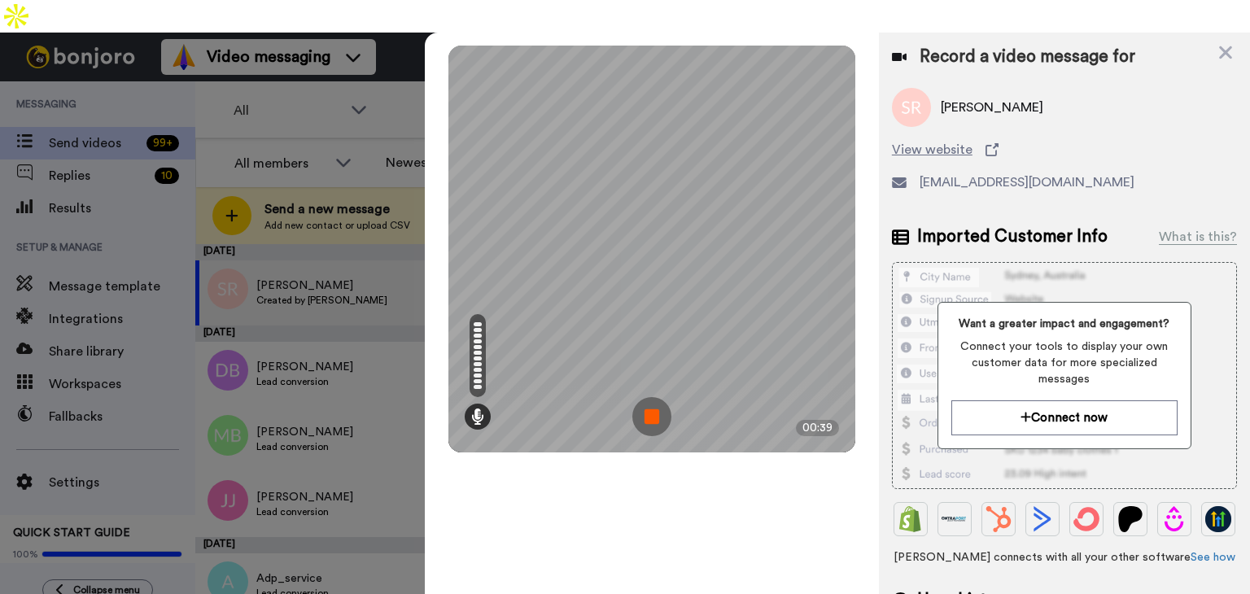
click at [657, 397] on img at bounding box center [651, 416] width 39 height 39
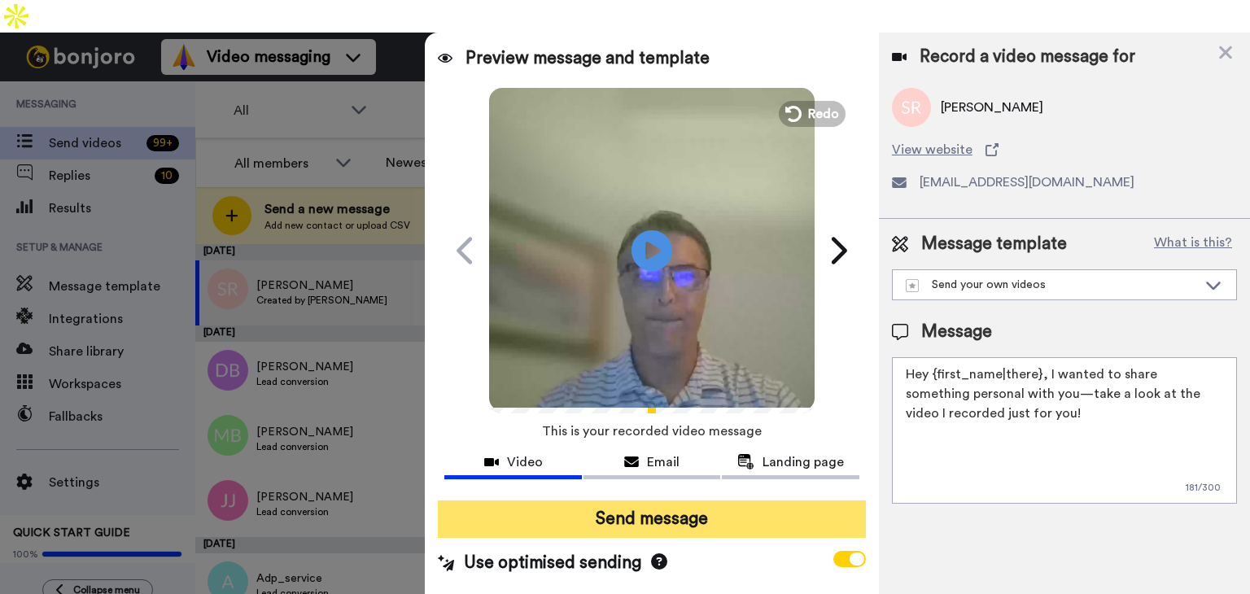
click at [659, 500] on button "Send message" at bounding box center [652, 518] width 428 height 37
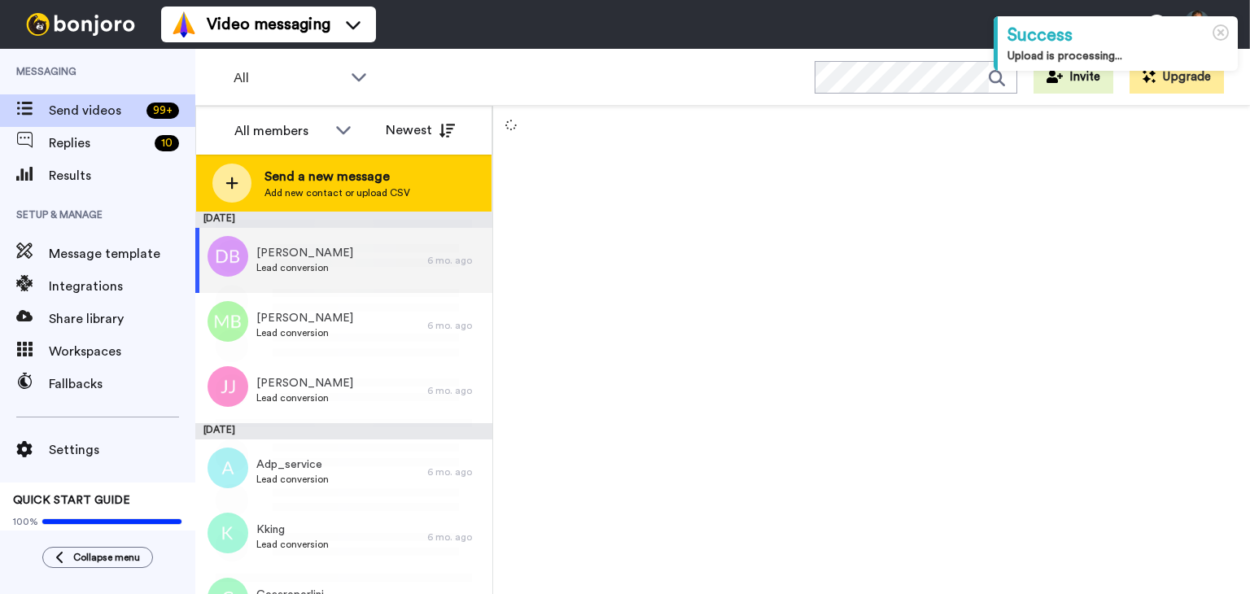
click at [229, 177] on icon at bounding box center [231, 183] width 13 height 15
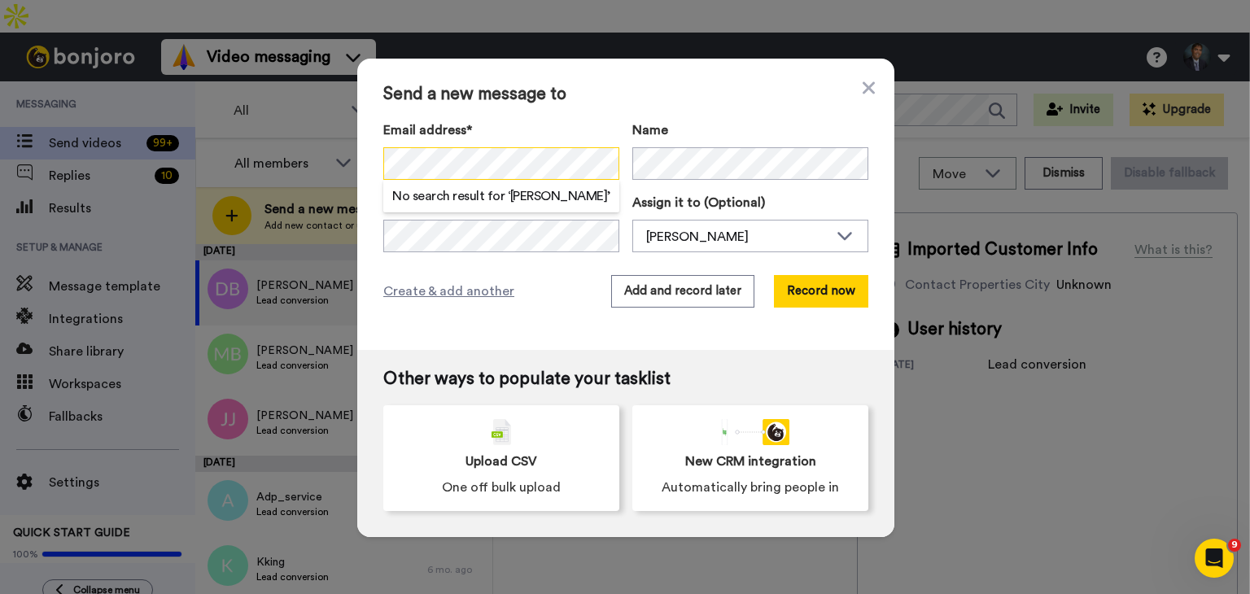
click at [357, 157] on div "Send a new message to Email address* No search result for ‘ Mark Eisinger ’ Nam…" at bounding box center [625, 204] width 537 height 291
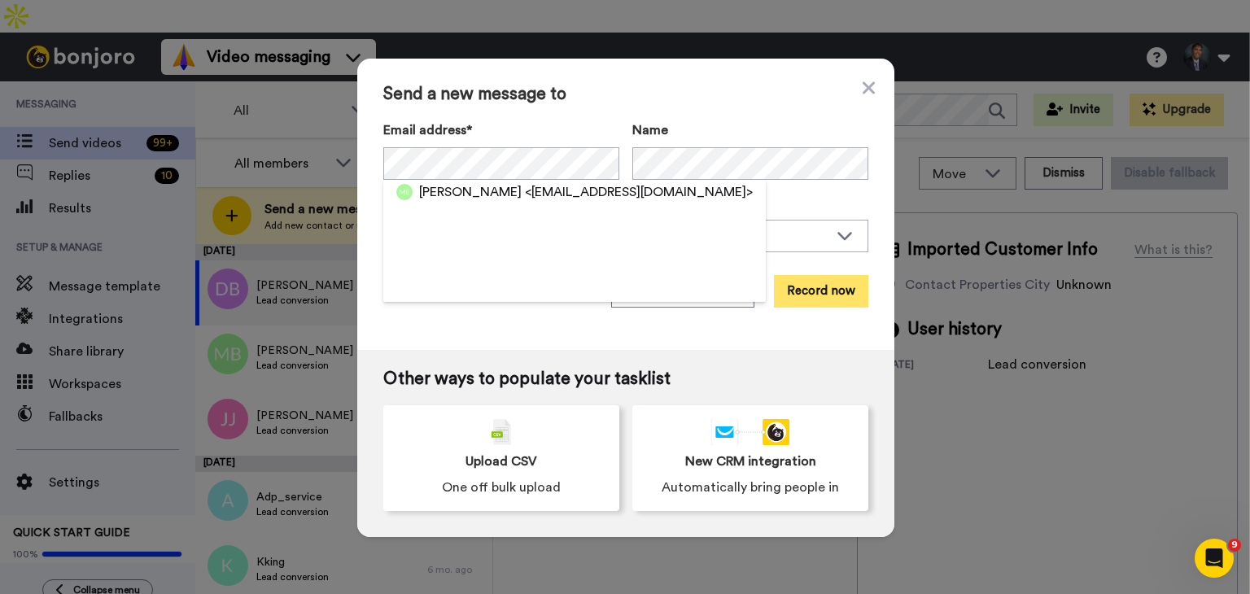
click at [804, 290] on button "Record now" at bounding box center [821, 291] width 94 height 33
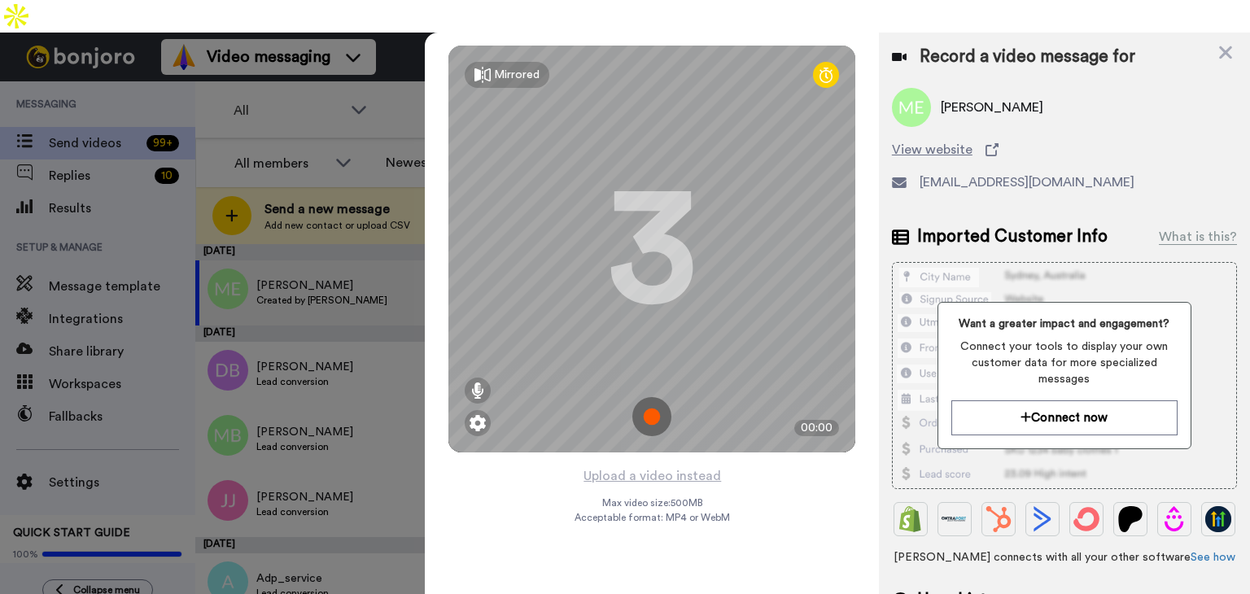
click at [654, 397] on img at bounding box center [651, 416] width 39 height 39
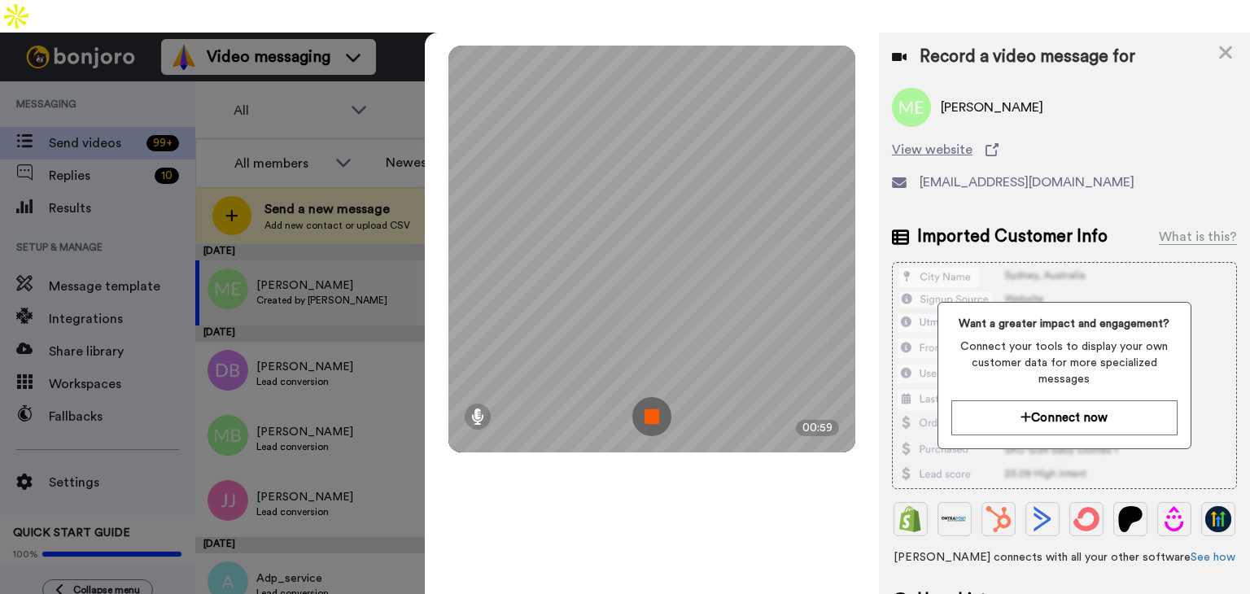
click at [650, 397] on img at bounding box center [651, 416] width 39 height 39
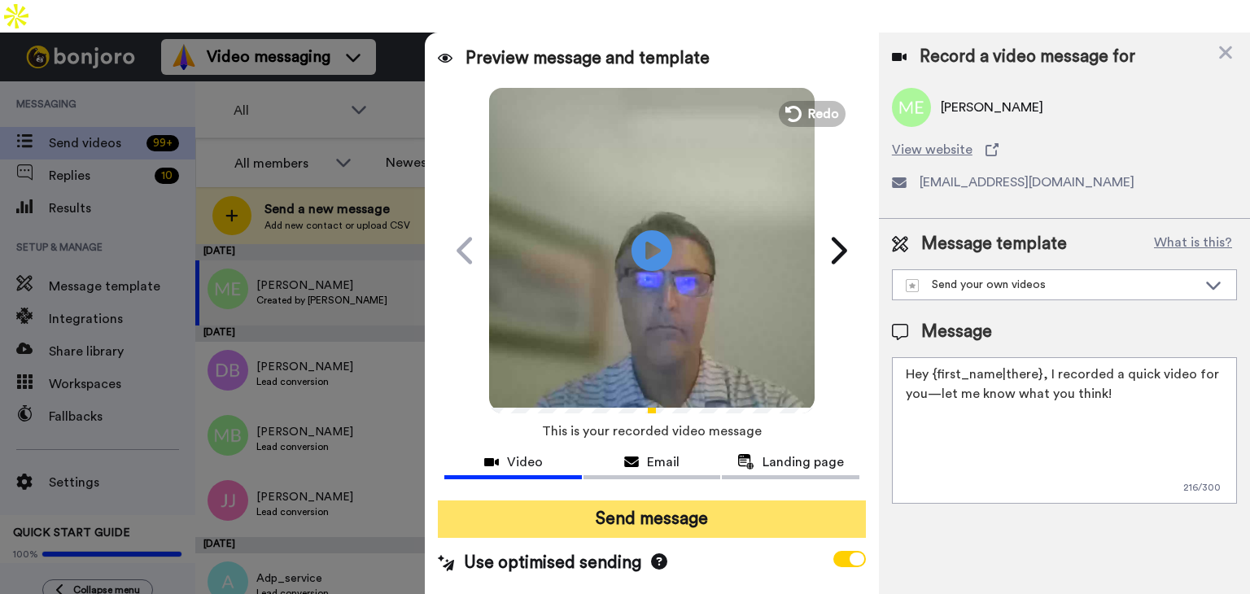
click at [680, 500] on button "Send message" at bounding box center [652, 518] width 428 height 37
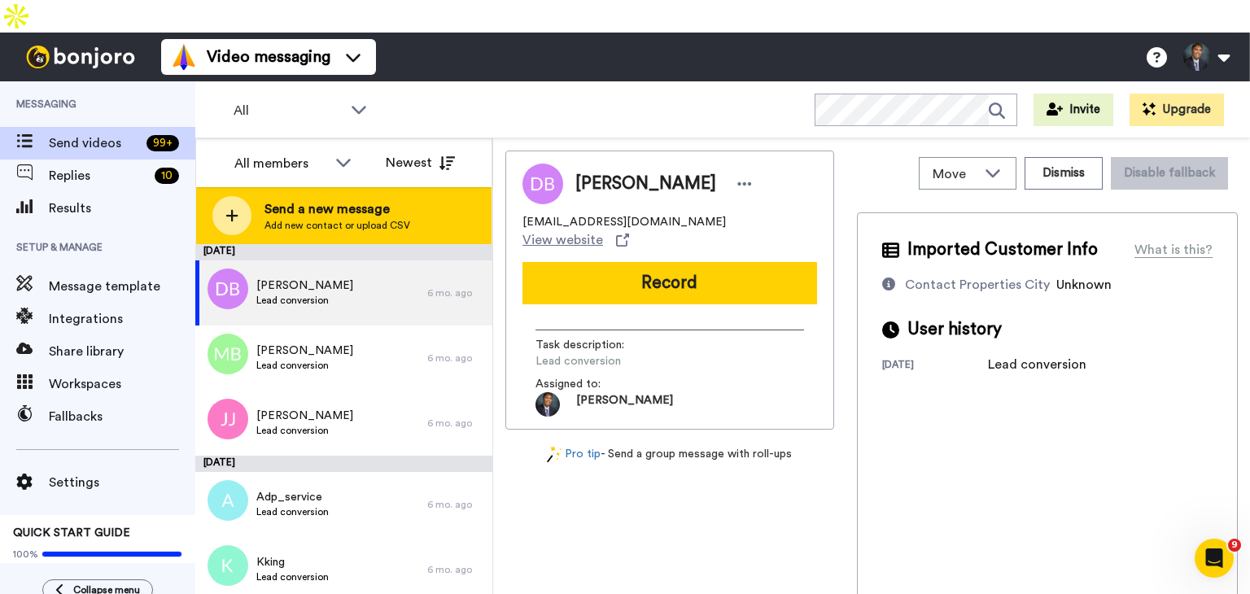
click at [238, 196] on div at bounding box center [231, 215] width 39 height 39
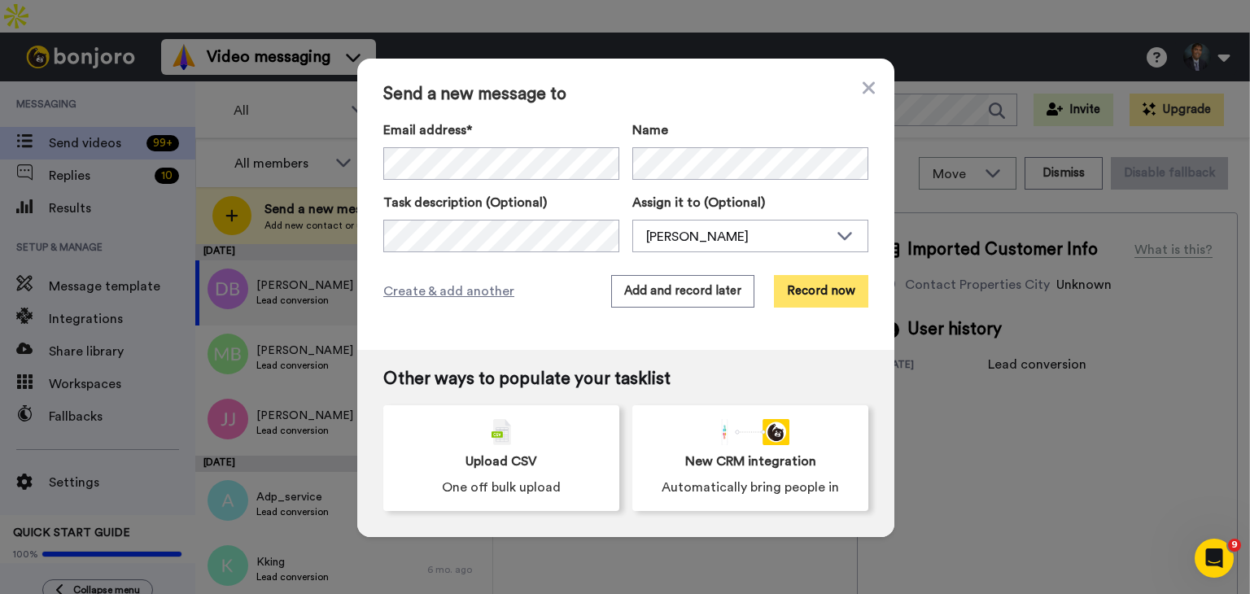
click at [803, 287] on button "Record now" at bounding box center [821, 291] width 94 height 33
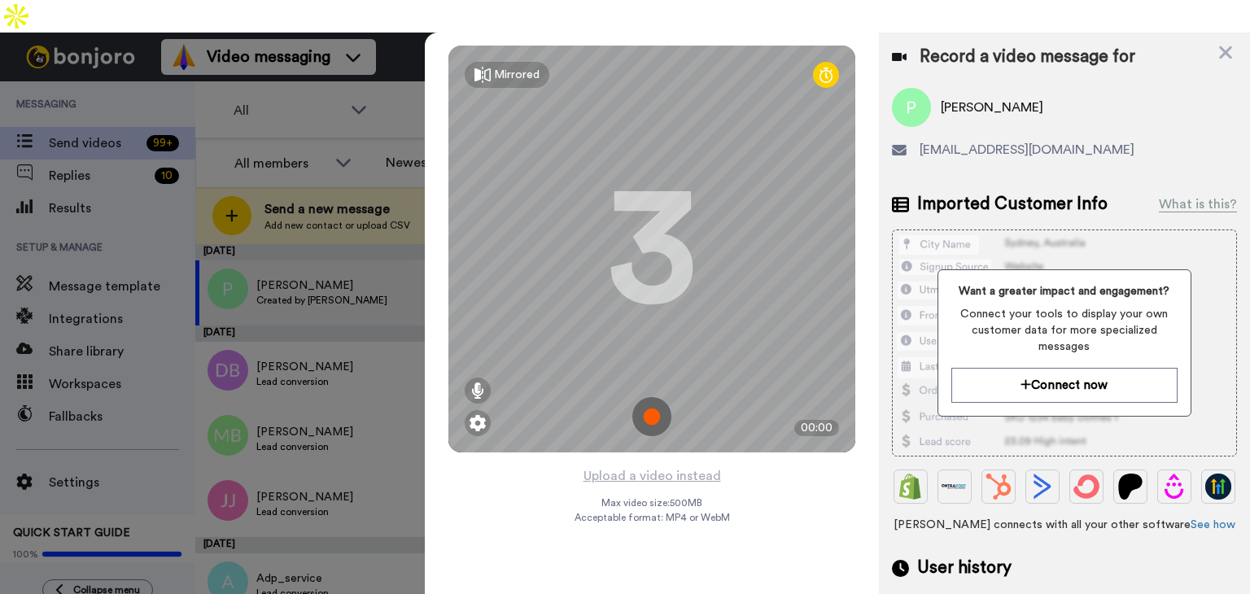
click at [645, 397] on img at bounding box center [651, 416] width 39 height 39
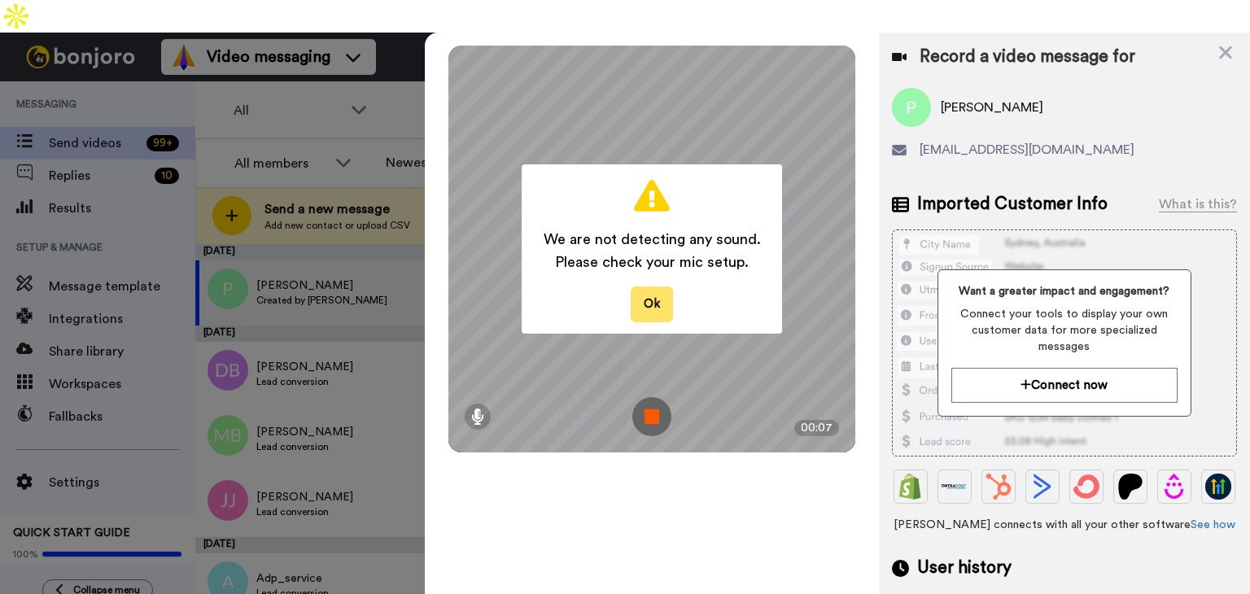
click at [652, 286] on button "Ok" at bounding box center [652, 303] width 42 height 35
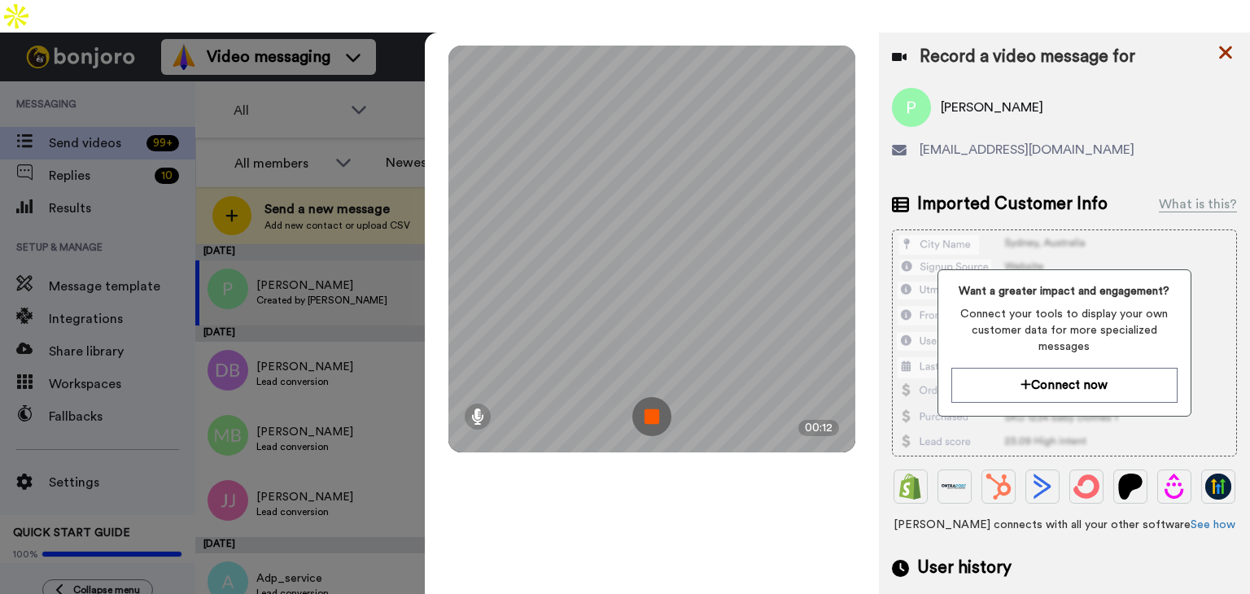
click at [1225, 42] on icon at bounding box center [1225, 52] width 16 height 20
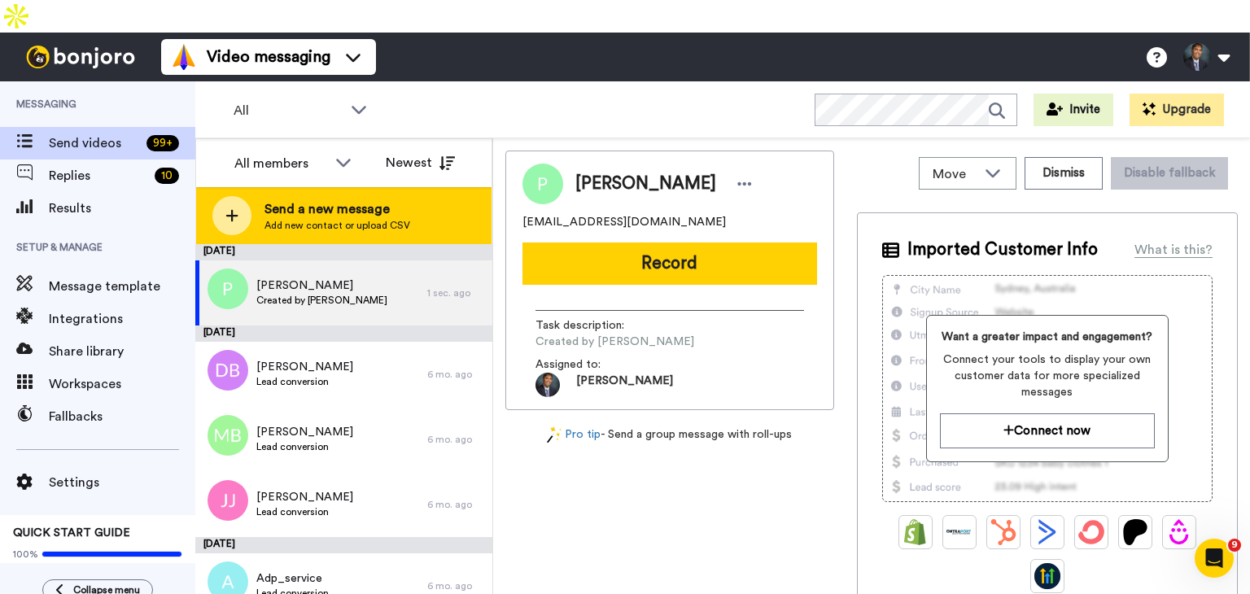
click at [238, 196] on div at bounding box center [231, 215] width 39 height 39
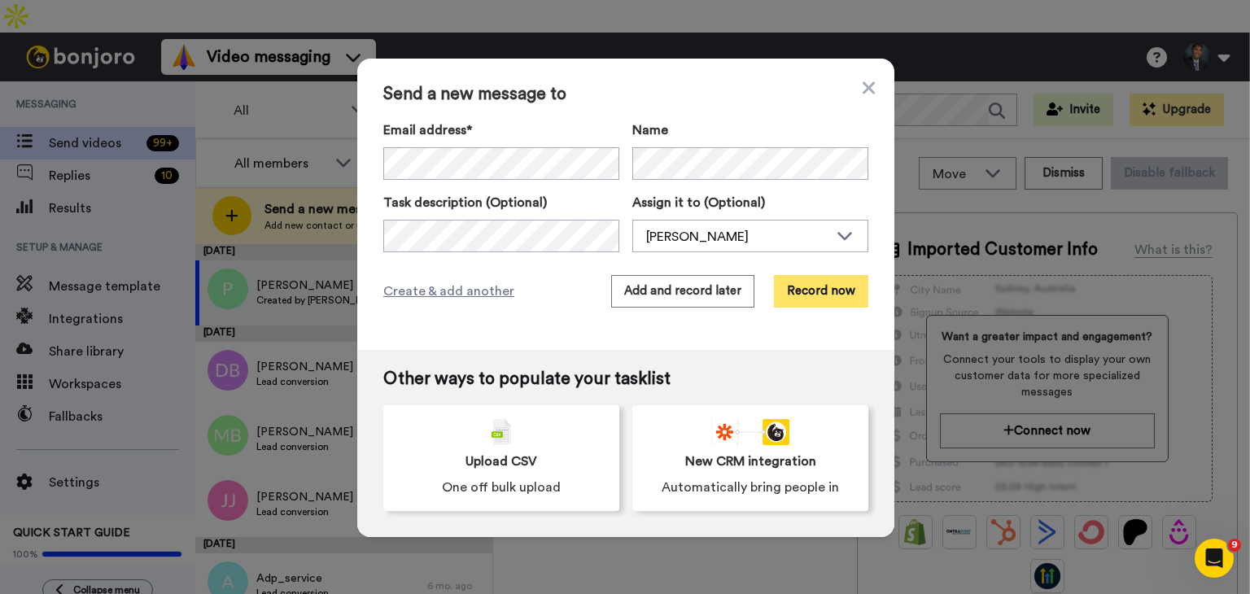
click at [815, 304] on button "Record now" at bounding box center [821, 291] width 94 height 33
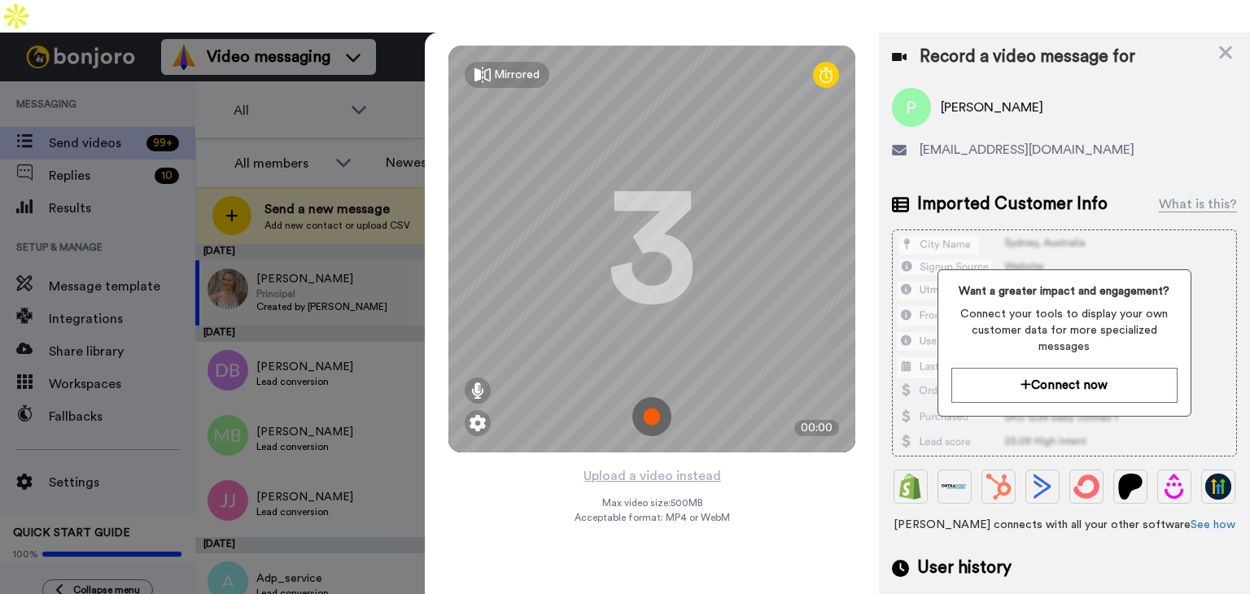
click at [654, 397] on img at bounding box center [651, 416] width 39 height 39
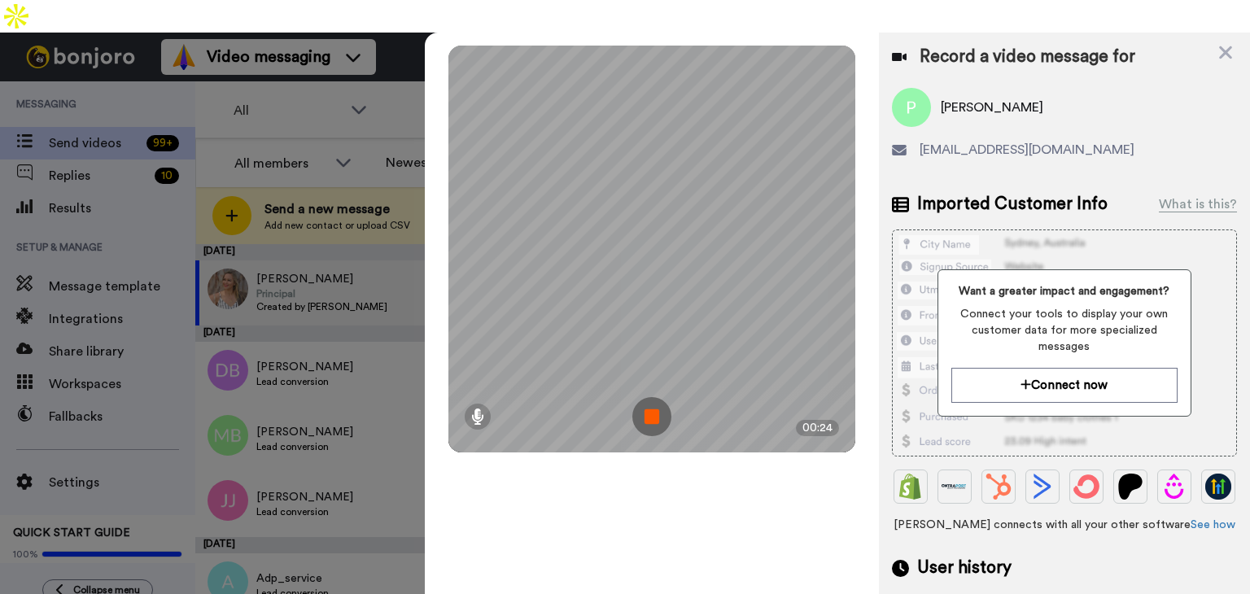
click at [651, 397] on img at bounding box center [651, 416] width 39 height 39
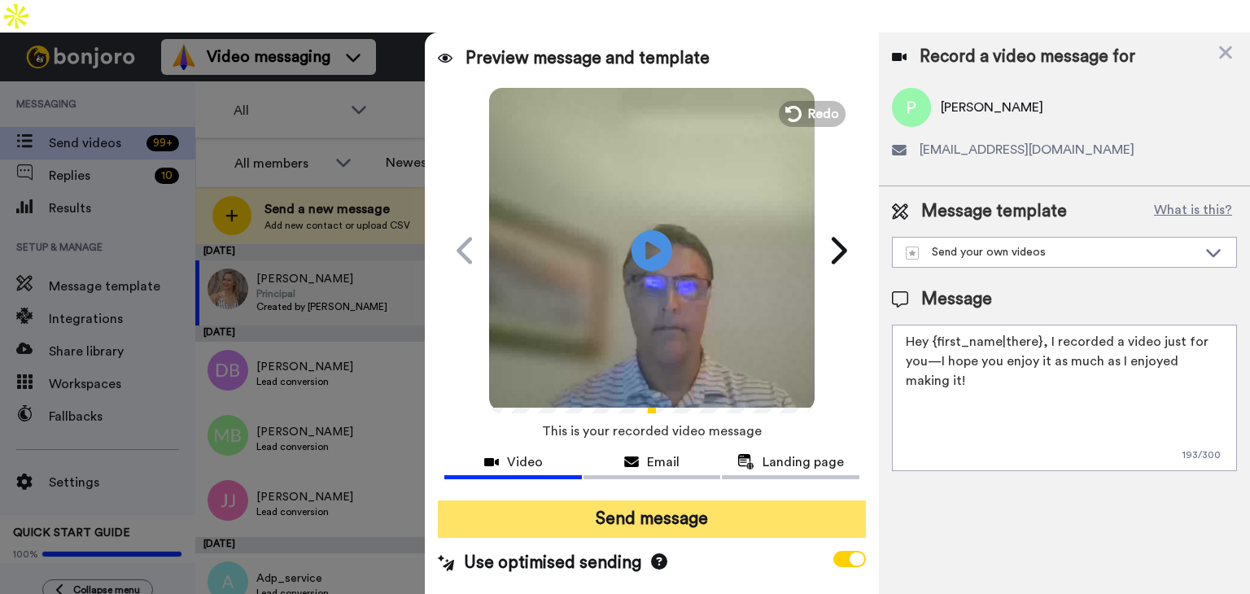
click at [654, 500] on button "Send message" at bounding box center [652, 518] width 428 height 37
